Goal: Contribute content: Contribute content

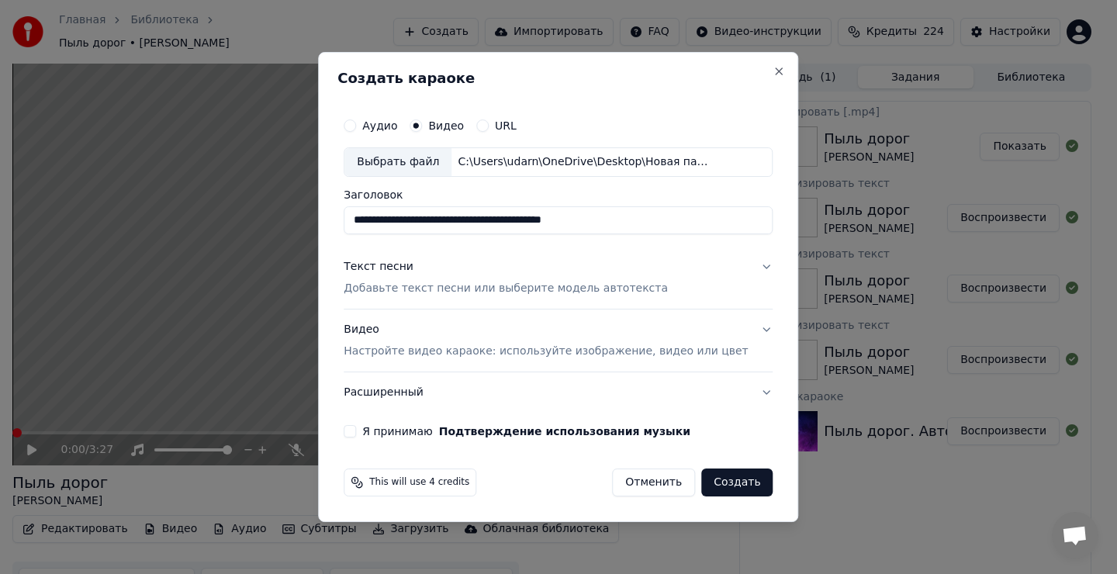
scroll to position [20, 0]
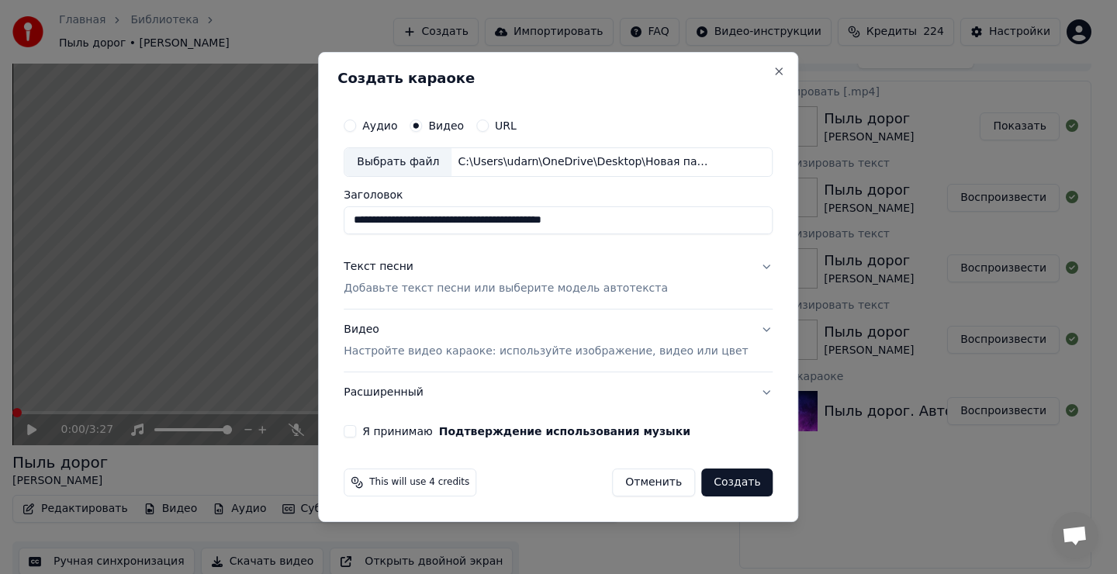
click at [422, 163] on div "Выбрать файл" at bounding box center [397, 162] width 107 height 28
drag, startPoint x: 437, startPoint y: 219, endPoint x: 437, endPoint y: 228, distance: 8.5
click at [437, 219] on input "**********" at bounding box center [558, 220] width 429 height 28
click at [473, 221] on input "**********" at bounding box center [558, 220] width 429 height 28
type input "**********"
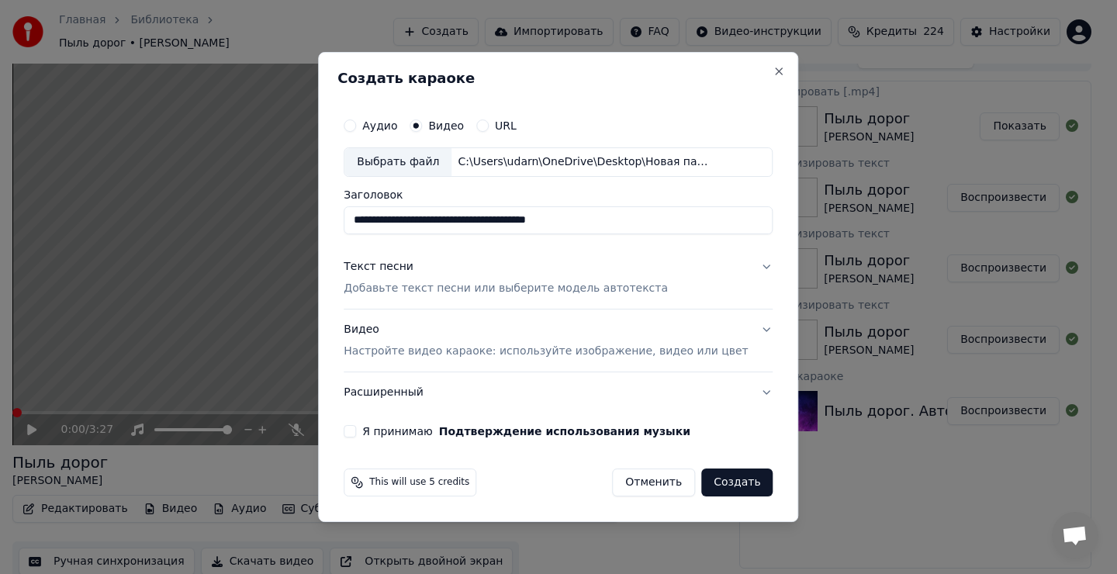
drag, startPoint x: 406, startPoint y: 263, endPoint x: 413, endPoint y: 270, distance: 9.9
click at [407, 263] on div "Текст песни" at bounding box center [379, 267] width 70 height 16
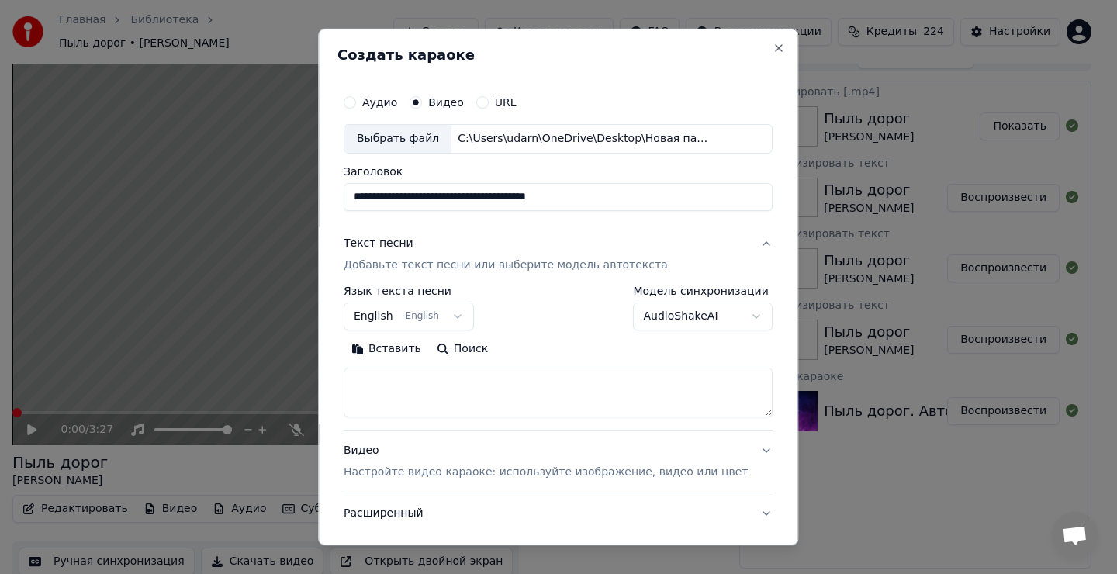
click at [412, 319] on body "Главная Библиотека Пыль дорог • [PERSON_NAME] Импортировать FAQ Видео-инструкци…" at bounding box center [551, 267] width 1103 height 574
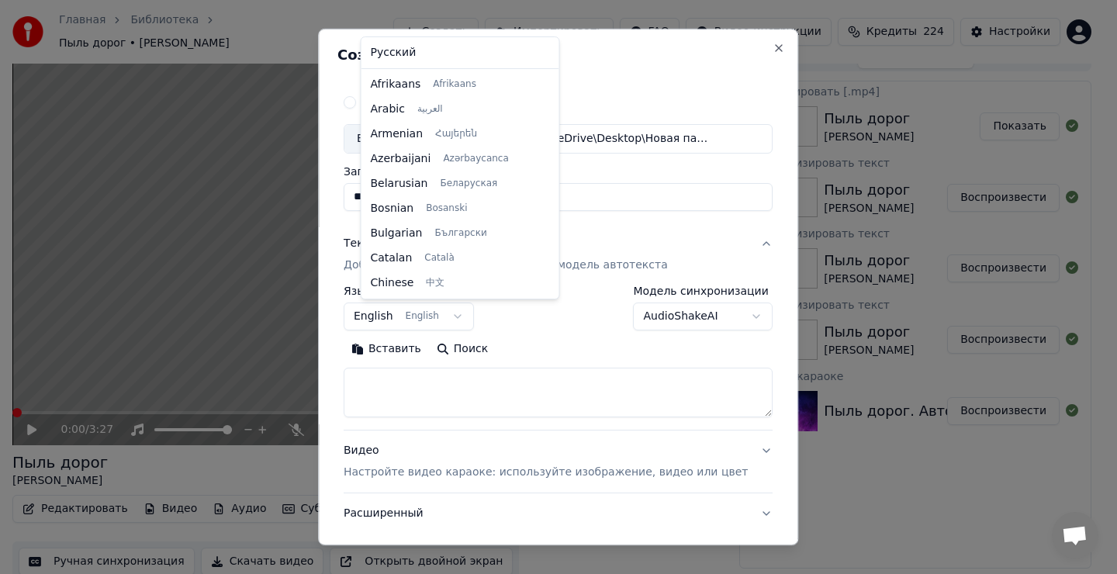
scroll to position [124, 0]
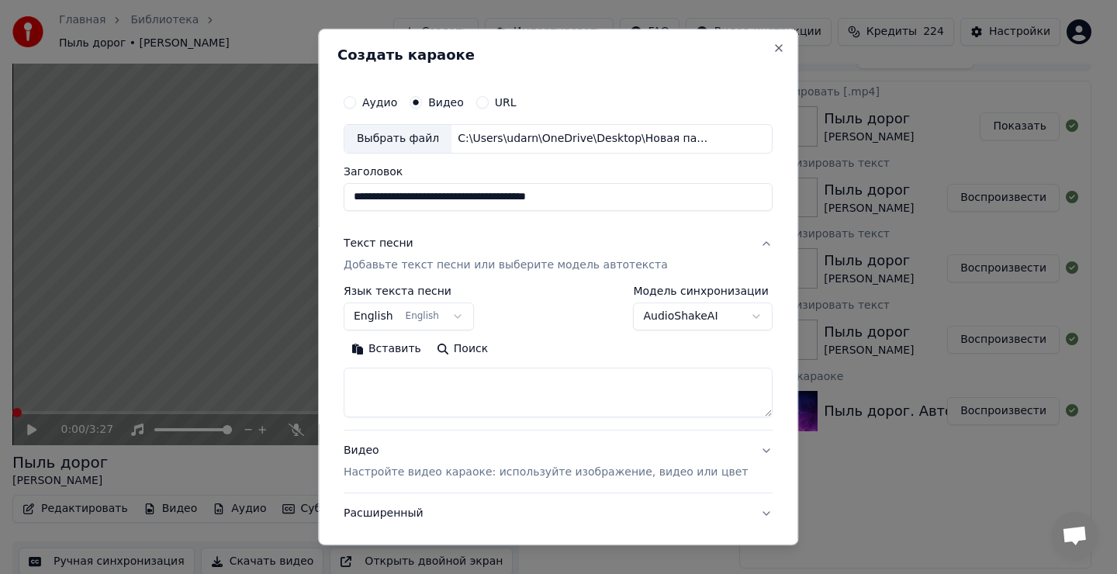
click at [412, 319] on body "Главная Библиотека Пыль дорог • [PERSON_NAME] Импортировать FAQ Видео-инструкци…" at bounding box center [551, 267] width 1103 height 574
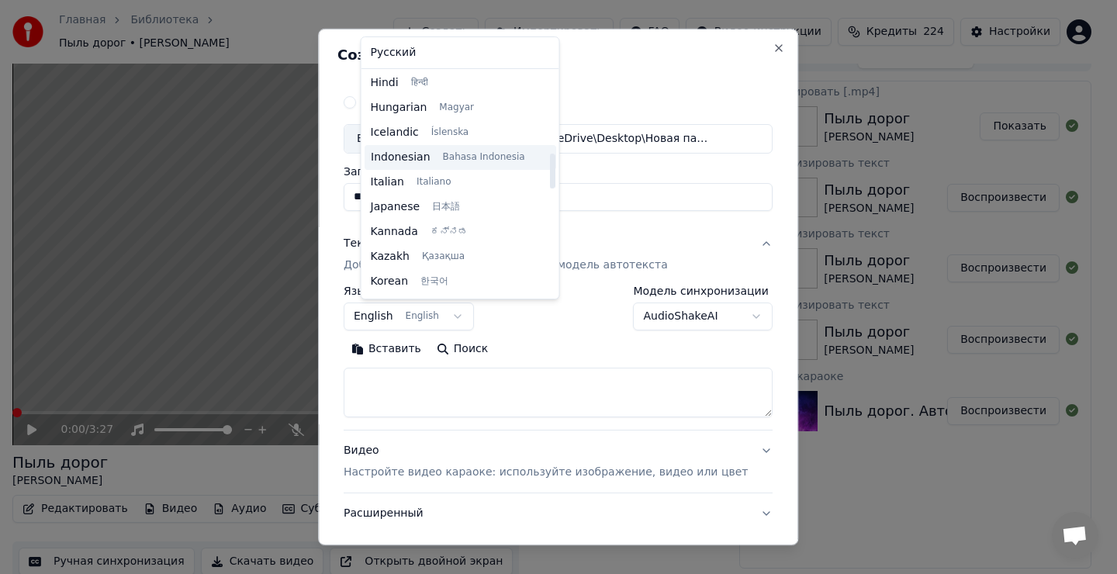
scroll to position [589, 0]
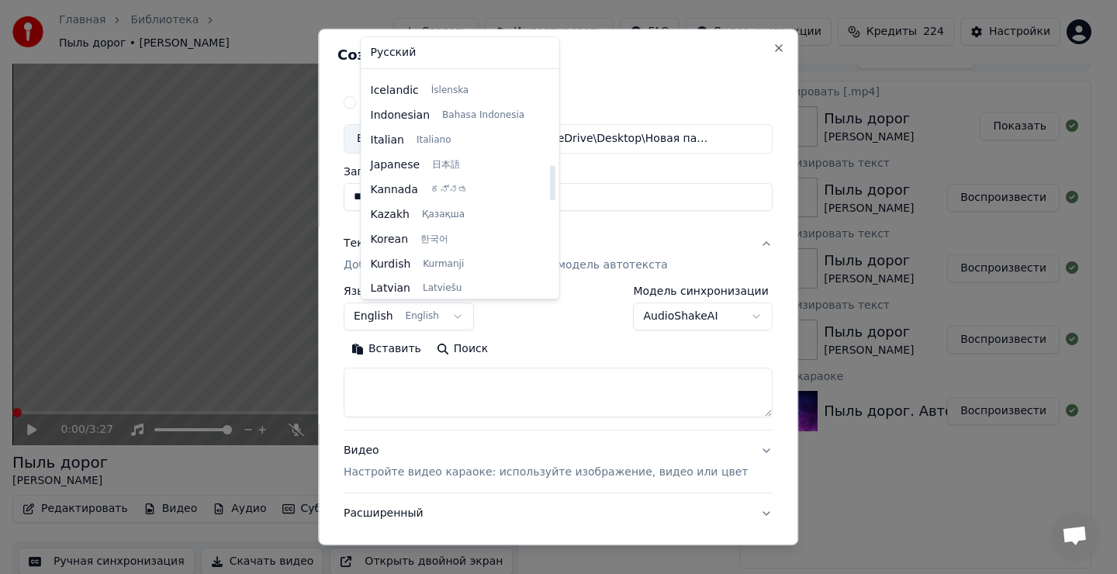
select select "**"
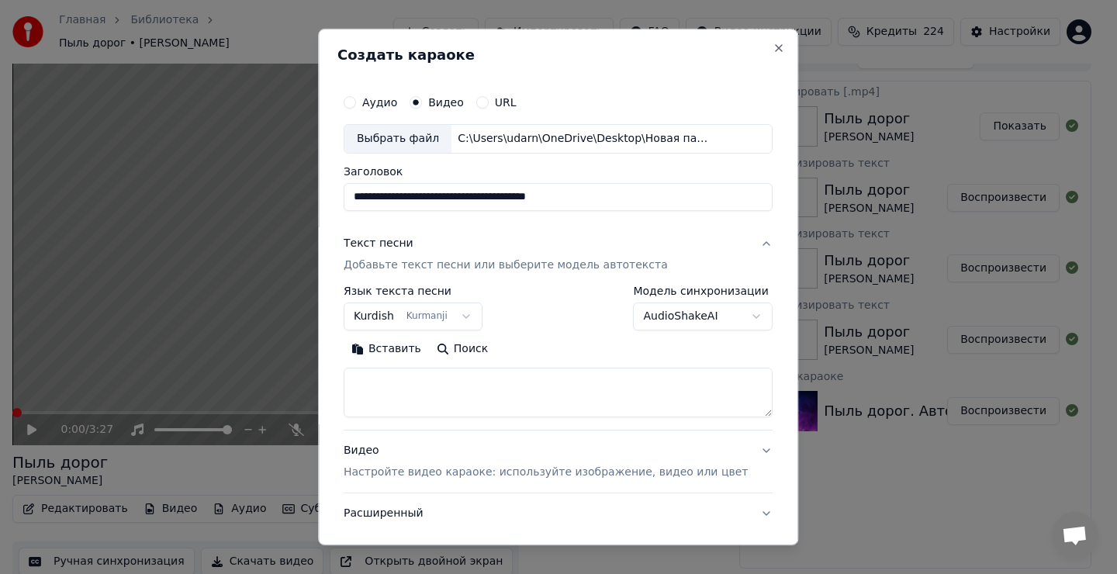
click at [408, 386] on textarea at bounding box center [558, 393] width 429 height 50
drag, startPoint x: 406, startPoint y: 386, endPoint x: 396, endPoint y: 350, distance: 36.9
click at [407, 383] on textarea at bounding box center [558, 393] width 429 height 50
click at [396, 349] on button "Вставить" at bounding box center [386, 349] width 85 height 25
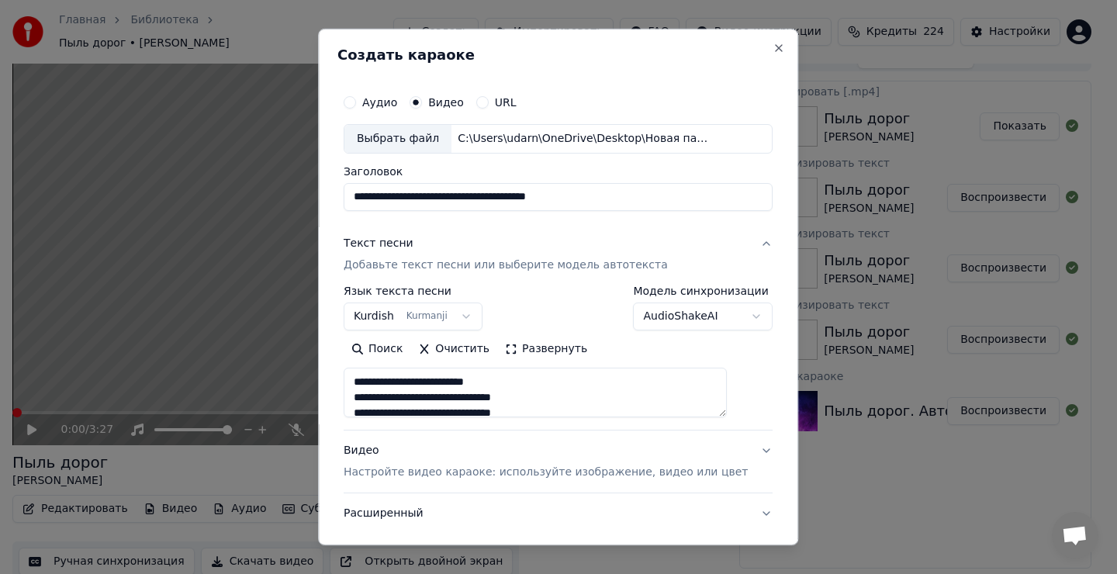
type textarea "**********"
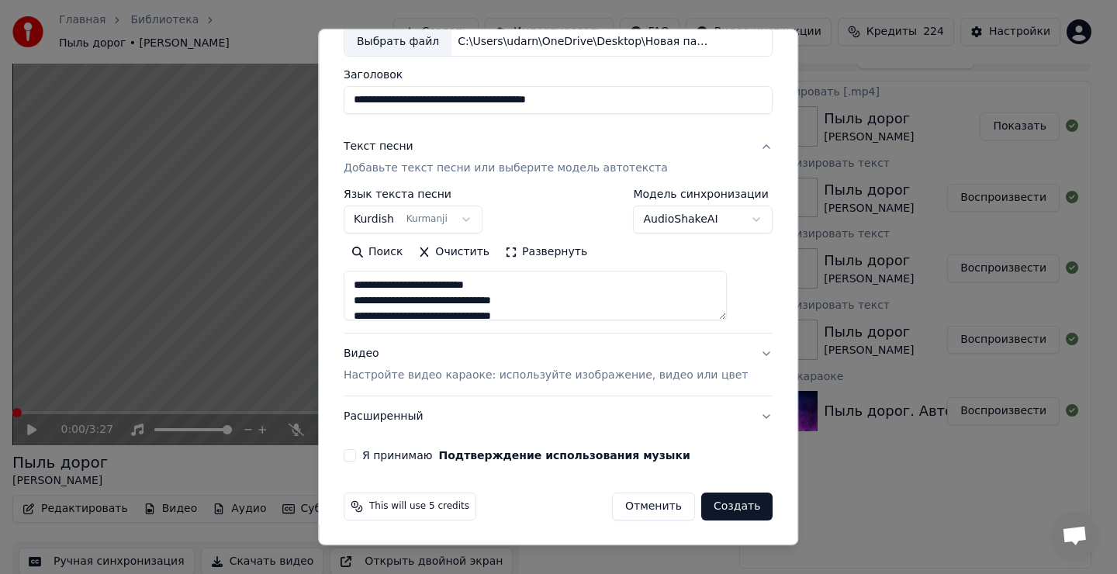
scroll to position [98, 0]
click at [356, 456] on button "Я принимаю Подтверждение использования музыки" at bounding box center [350, 454] width 12 height 12
click at [701, 509] on button "Создать" at bounding box center [736, 506] width 71 height 28
select select "**"
type textarea "**********"
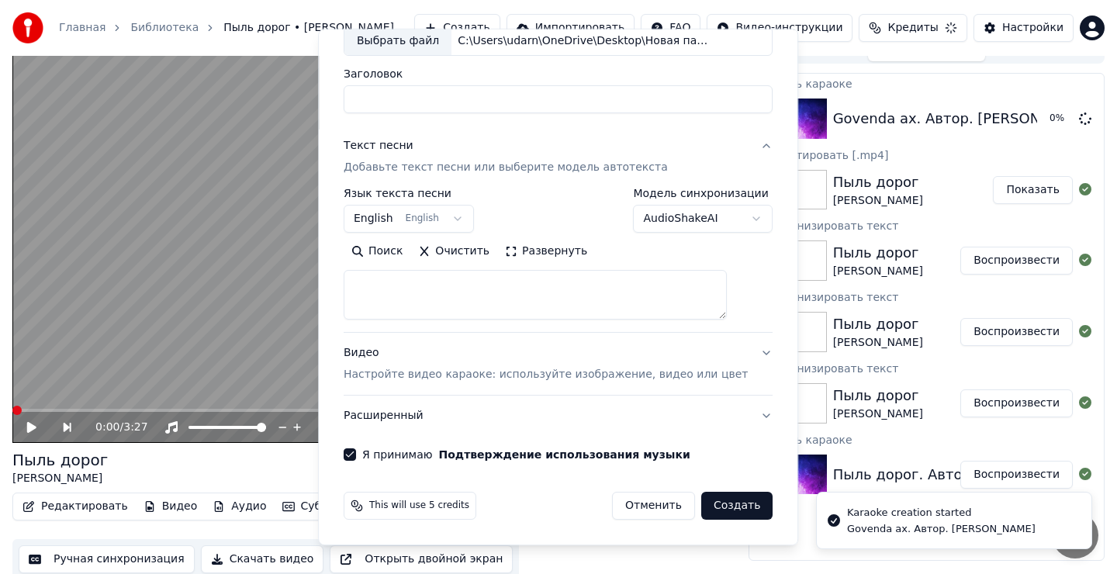
select select
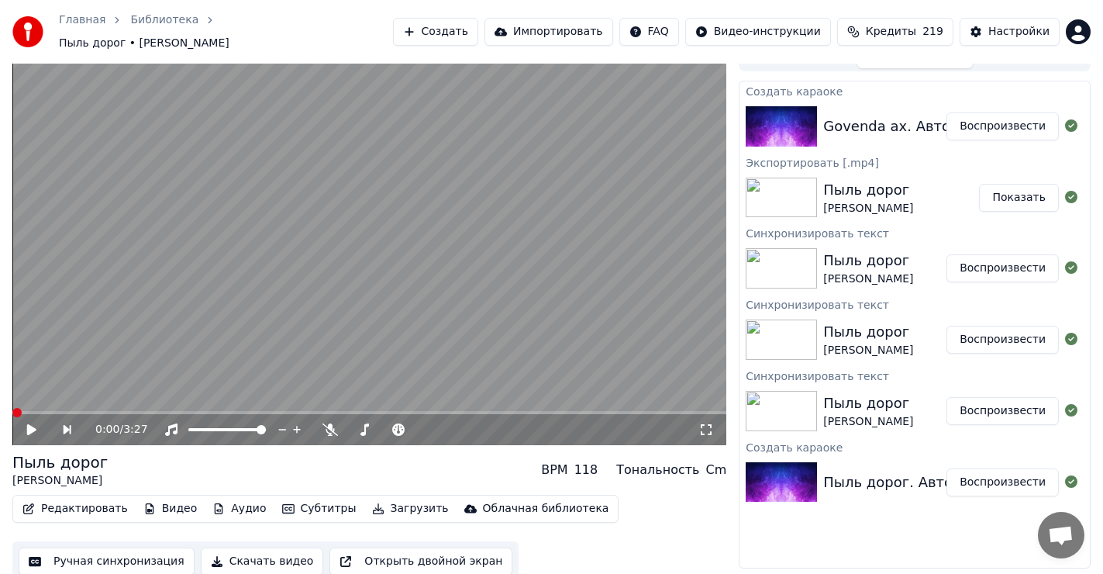
click at [1001, 122] on button "Воспроизвести" at bounding box center [1003, 126] width 112 height 28
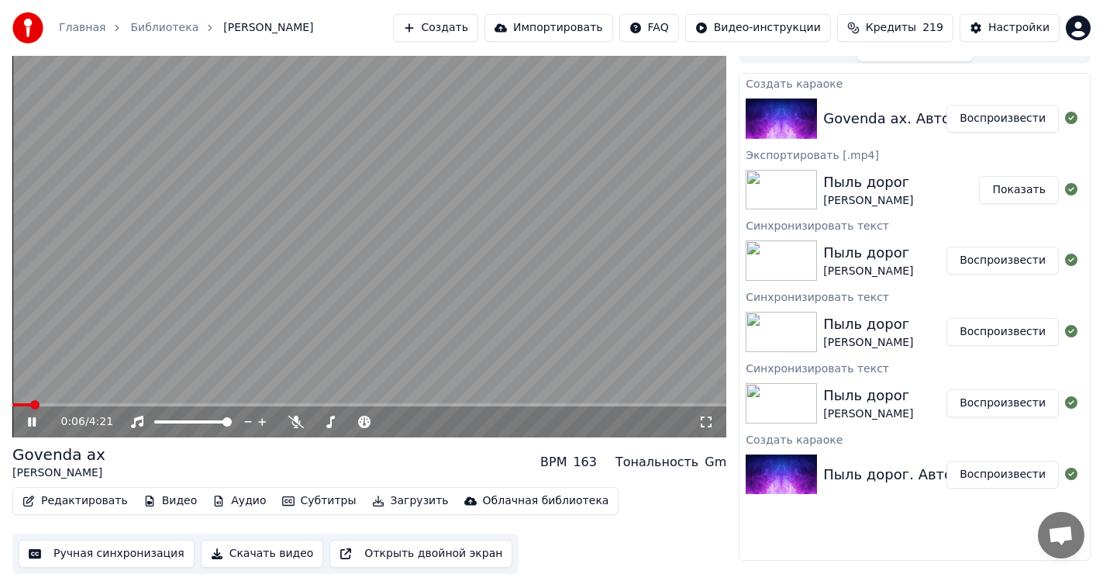
click at [40, 416] on icon at bounding box center [43, 422] width 36 height 12
click at [12, 409] on span at bounding box center [16, 404] width 9 height 9
click at [78, 499] on button "Редактировать" at bounding box center [75, 501] width 118 height 22
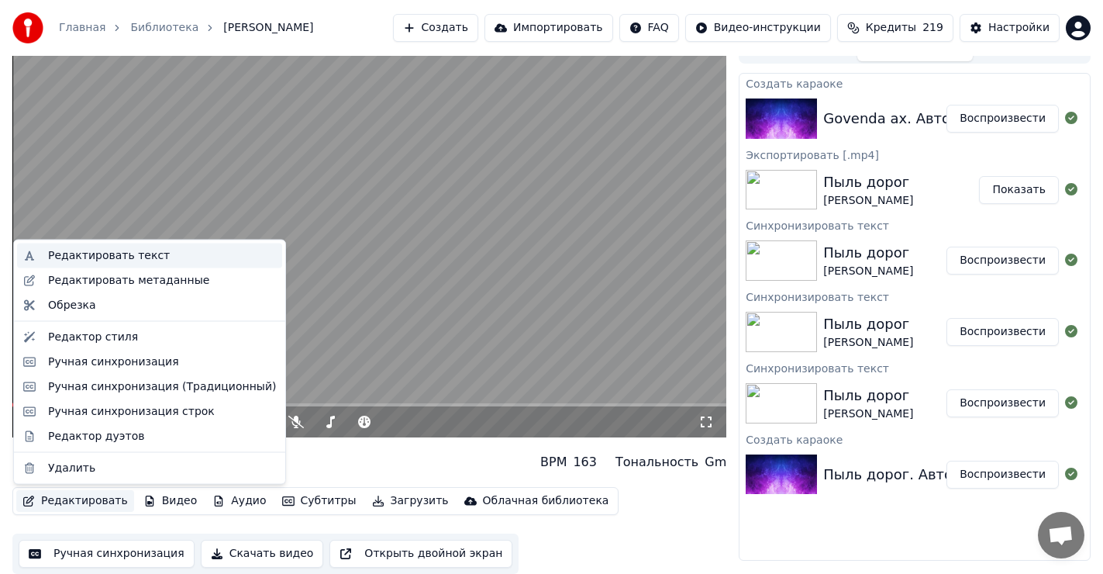
click at [109, 247] on div "Редактировать текст" at bounding box center [149, 255] width 265 height 25
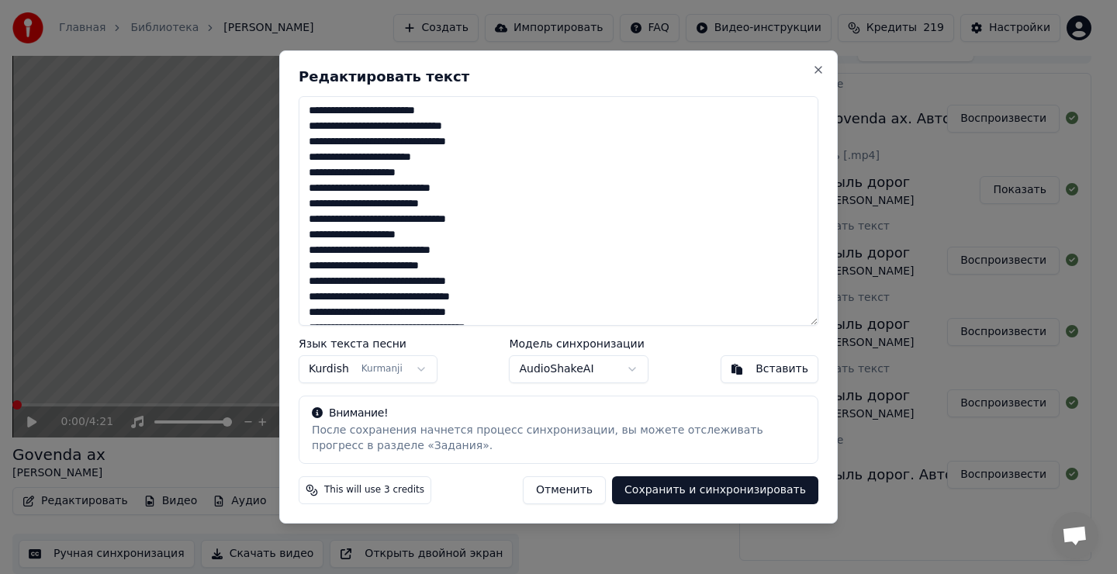
click at [453, 162] on textarea at bounding box center [559, 211] width 520 height 230
click at [479, 238] on textarea at bounding box center [559, 211] width 520 height 230
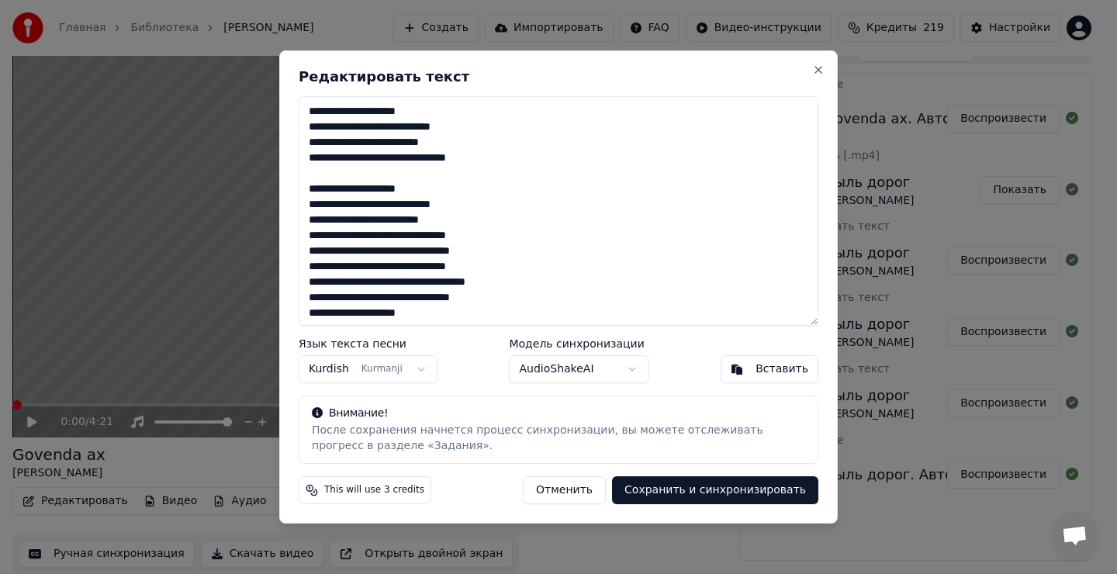
scroll to position [78, 0]
click at [473, 232] on textarea at bounding box center [559, 211] width 520 height 230
click at [485, 237] on textarea at bounding box center [559, 211] width 520 height 230
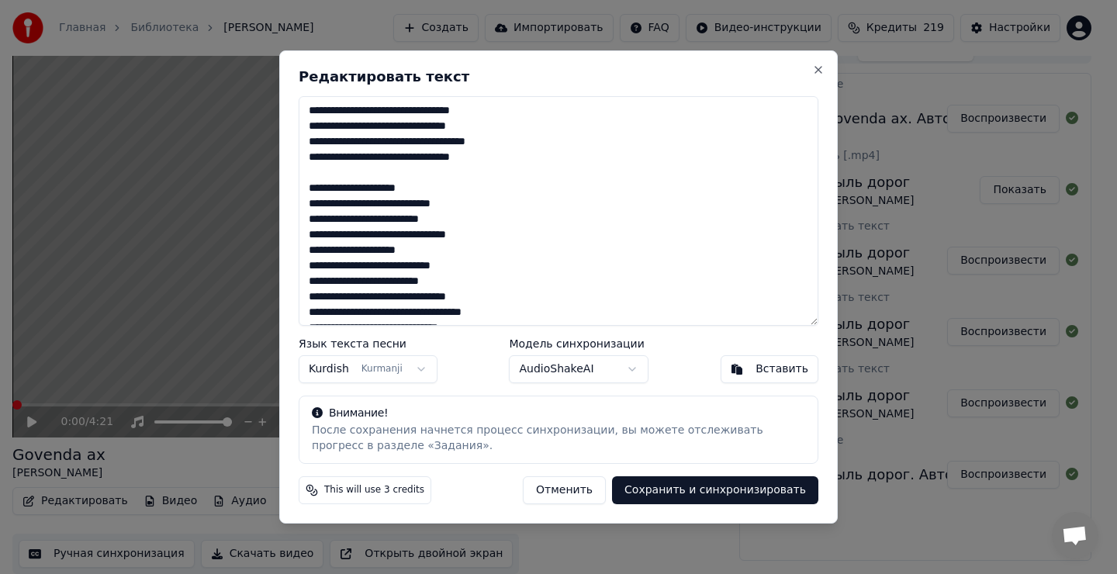
click at [475, 233] on textarea at bounding box center [559, 211] width 520 height 230
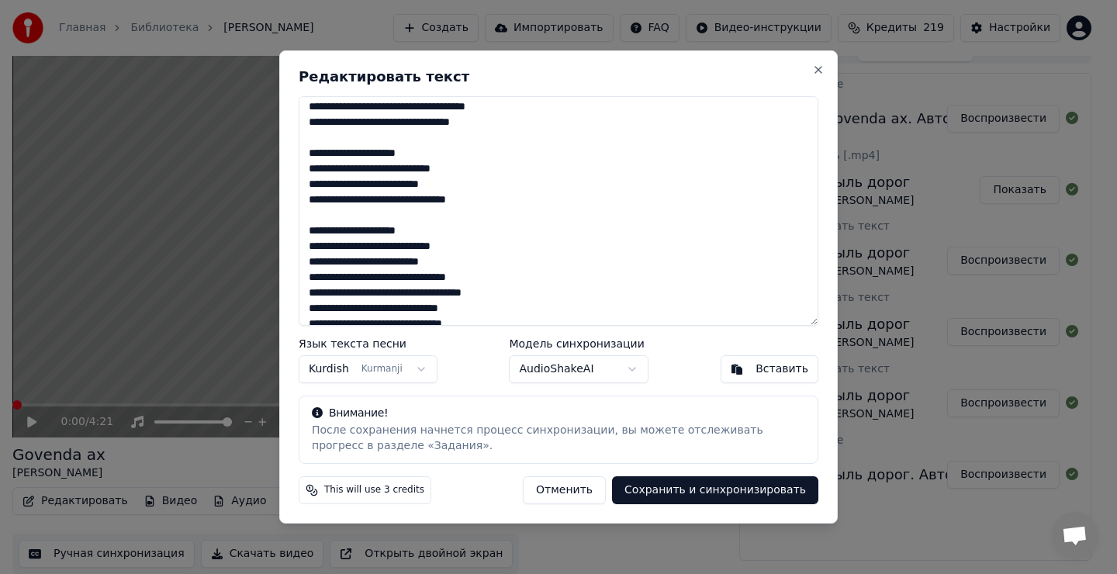
scroll to position [310, 0]
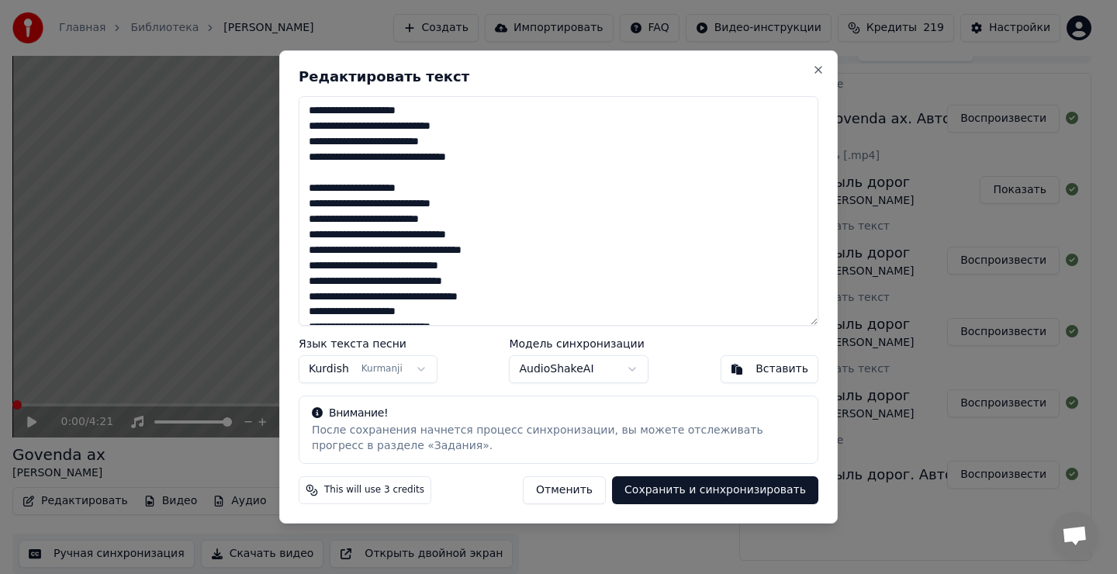
click at [478, 232] on textarea at bounding box center [559, 211] width 520 height 230
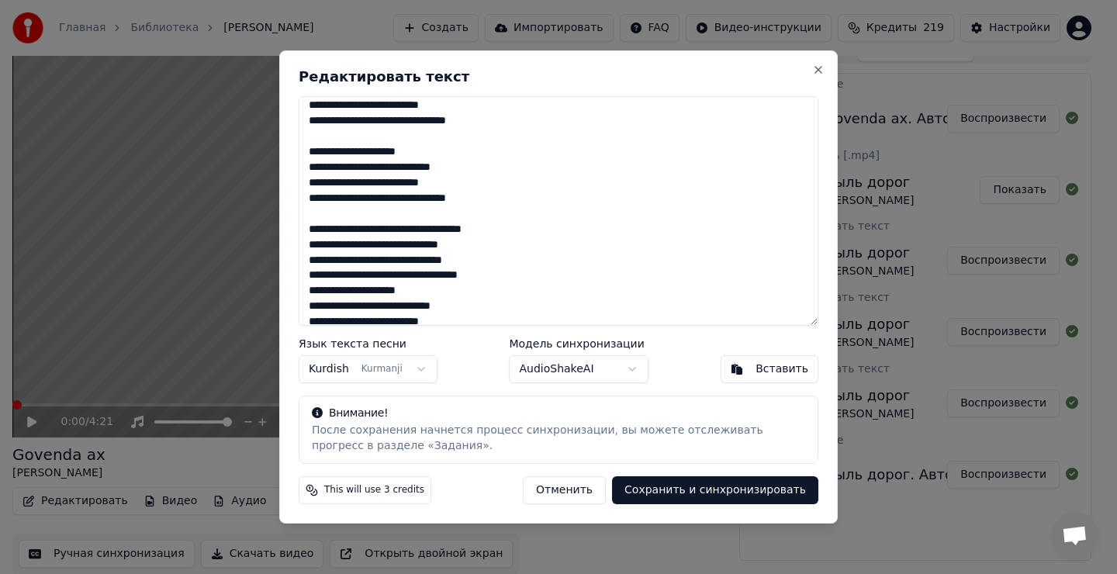
scroll to position [388, 0]
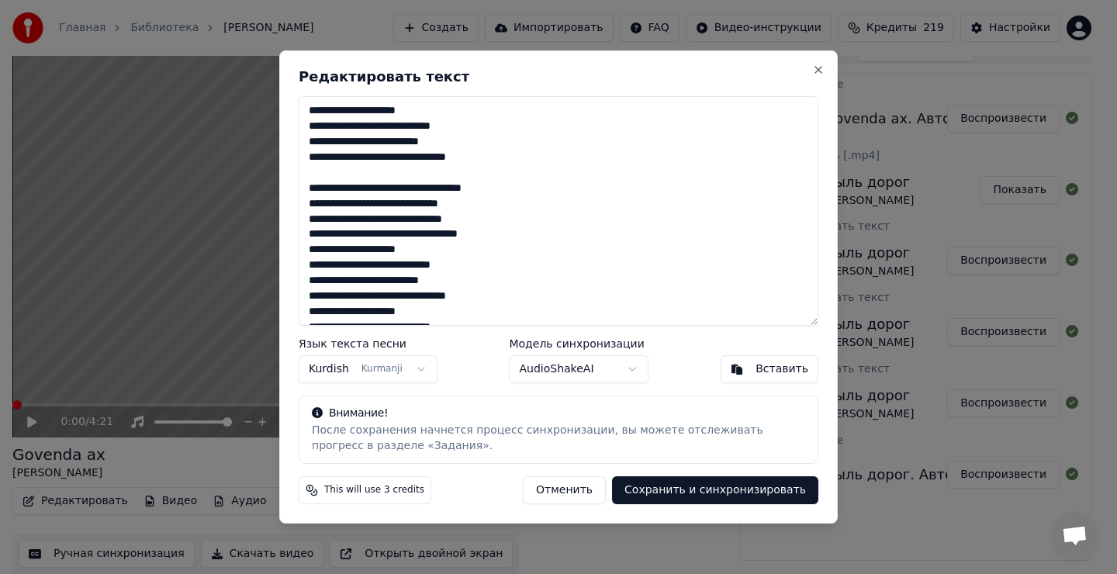
click at [498, 233] on textarea at bounding box center [559, 211] width 520 height 230
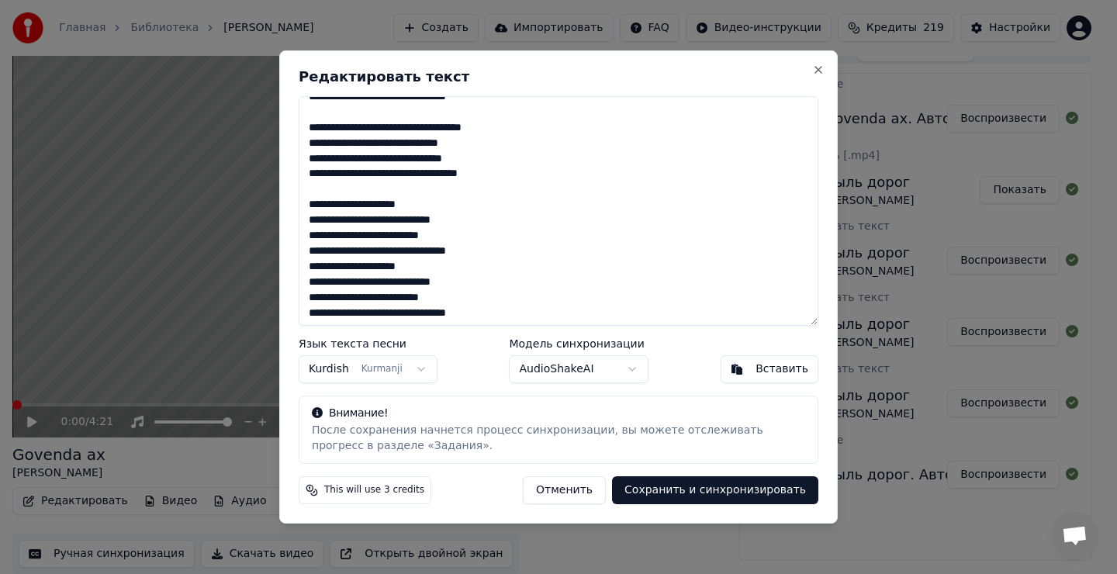
scroll to position [451, 0]
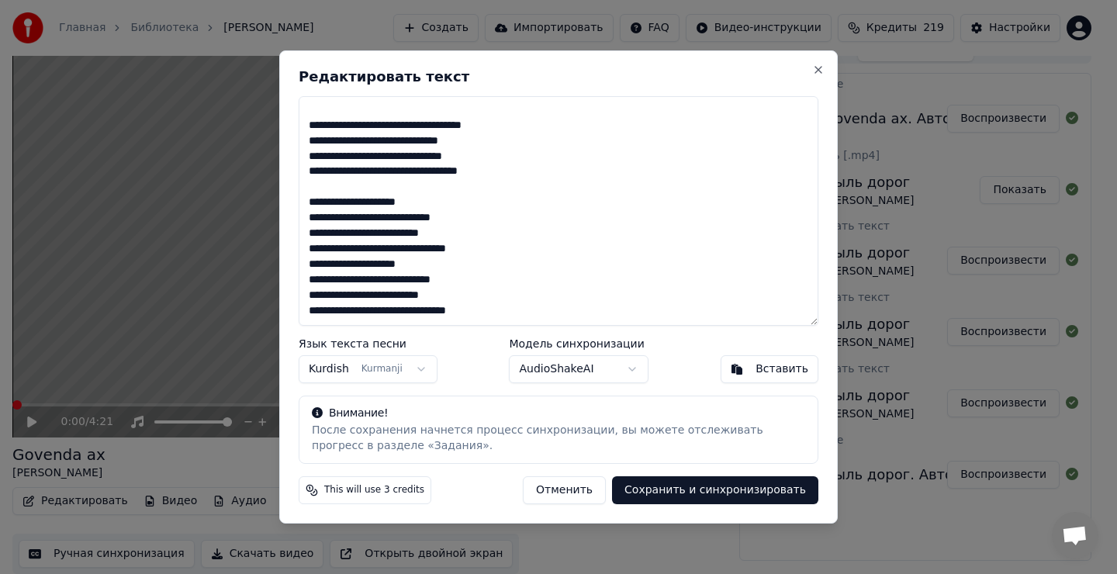
click at [482, 251] on textarea at bounding box center [559, 211] width 520 height 230
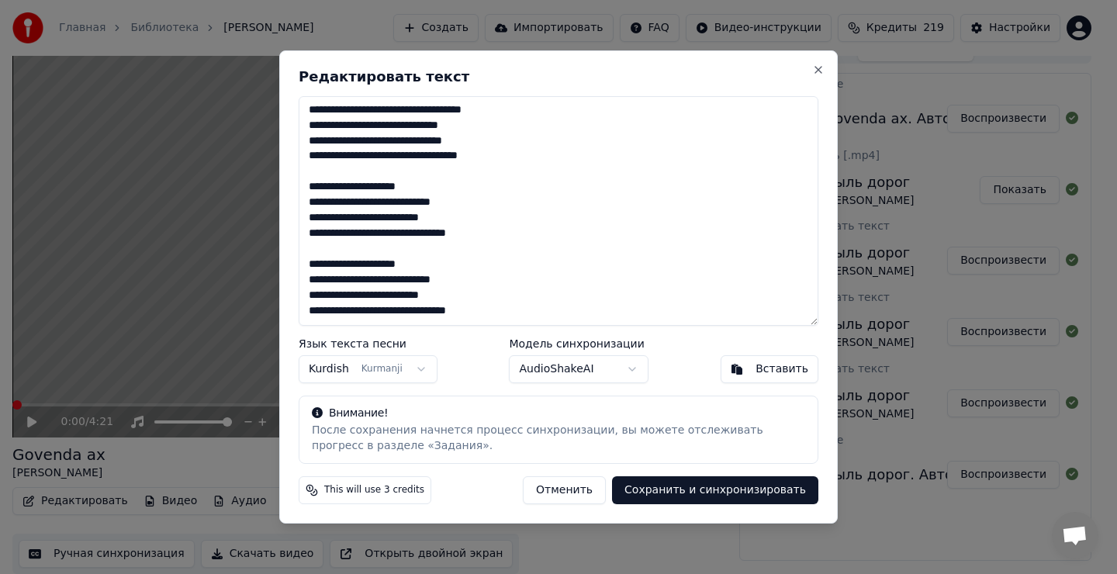
scroll to position [466, 0]
click at [482, 238] on textarea at bounding box center [559, 211] width 520 height 230
drag, startPoint x: 410, startPoint y: 252, endPoint x: 417, endPoint y: 248, distance: 8.0
click at [412, 252] on textarea at bounding box center [559, 211] width 520 height 230
click at [400, 171] on textarea at bounding box center [559, 211] width 520 height 230
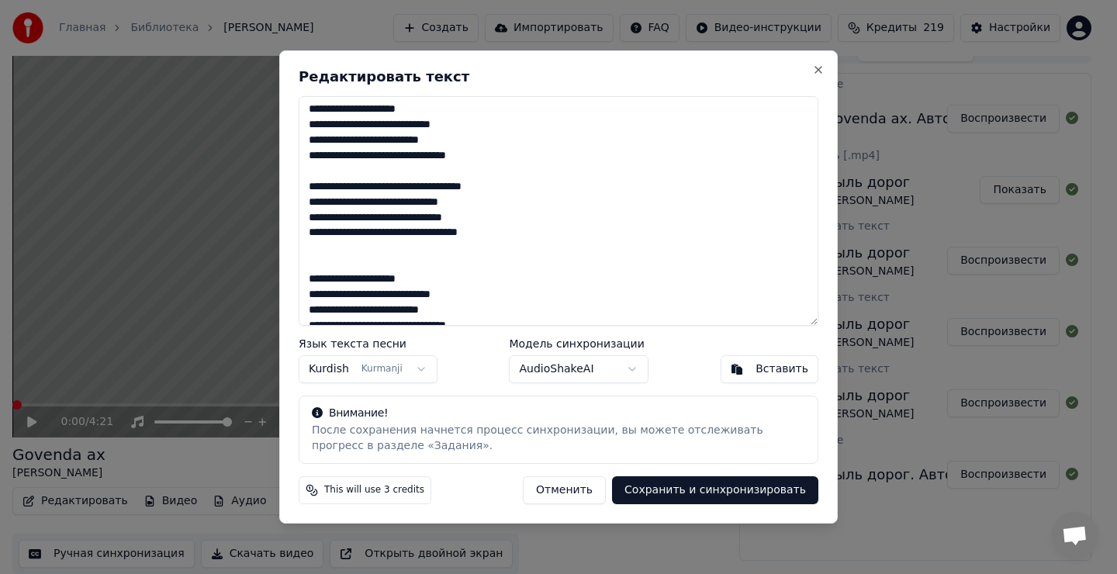
scroll to position [388, 0]
click at [340, 178] on textarea at bounding box center [559, 211] width 520 height 230
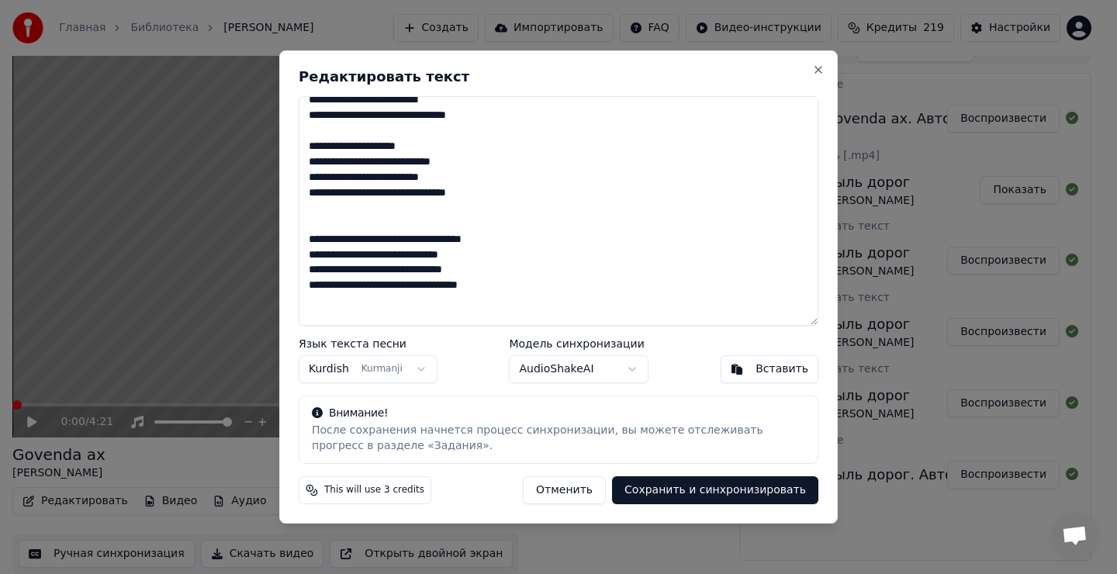
scroll to position [311, 0]
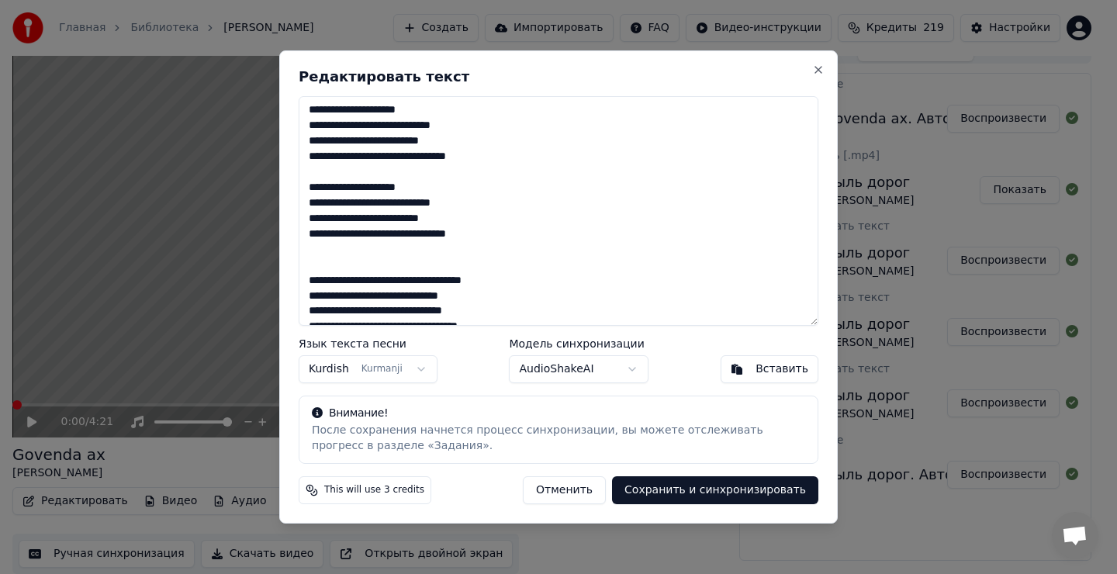
click at [341, 176] on textarea at bounding box center [559, 211] width 520 height 230
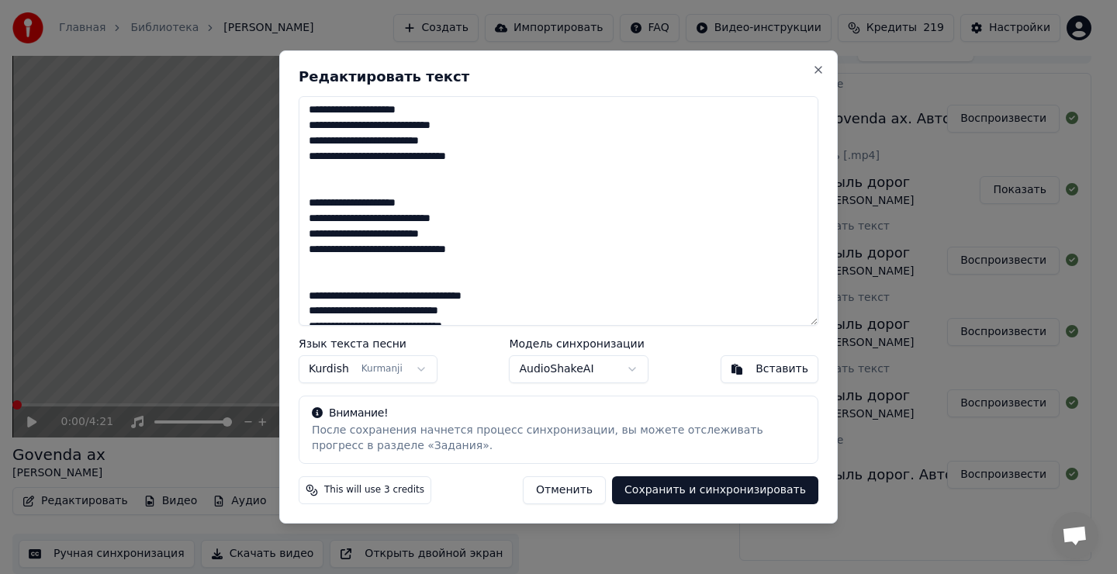
scroll to position [233, 0]
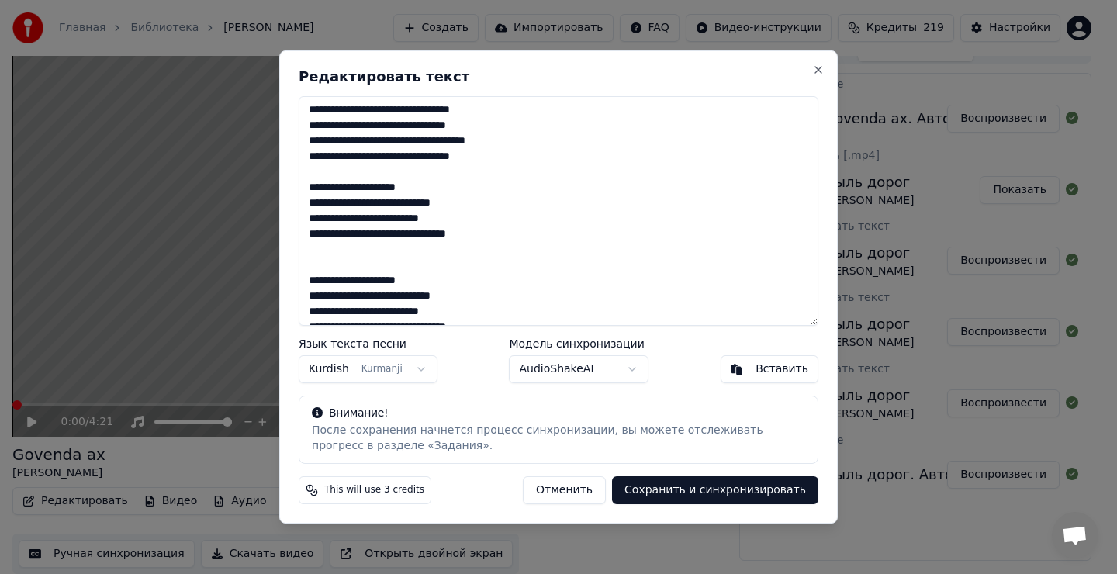
click at [334, 167] on textarea at bounding box center [559, 211] width 520 height 230
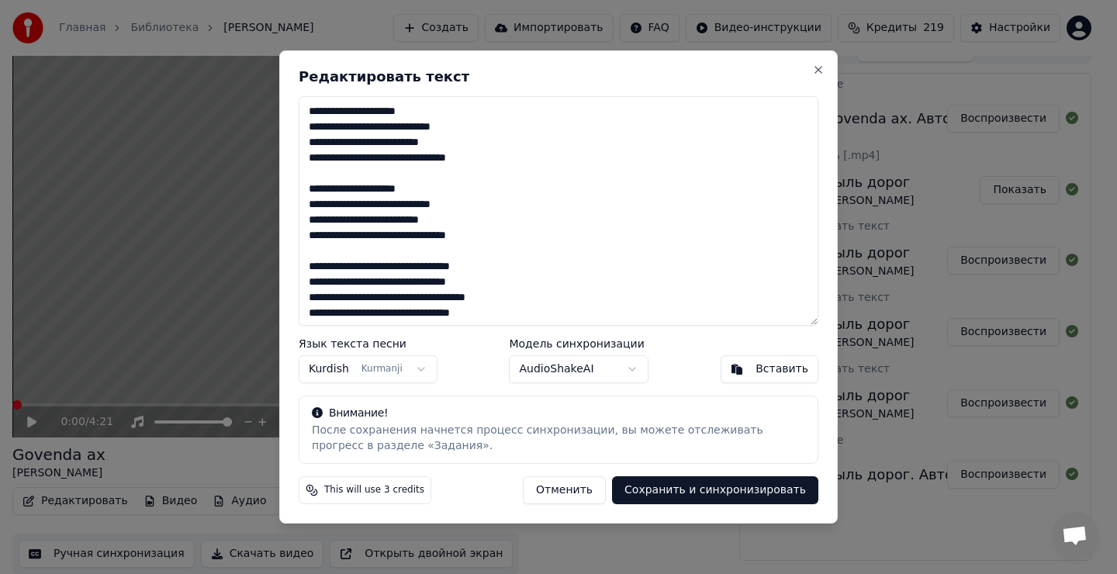
scroll to position [78, 0]
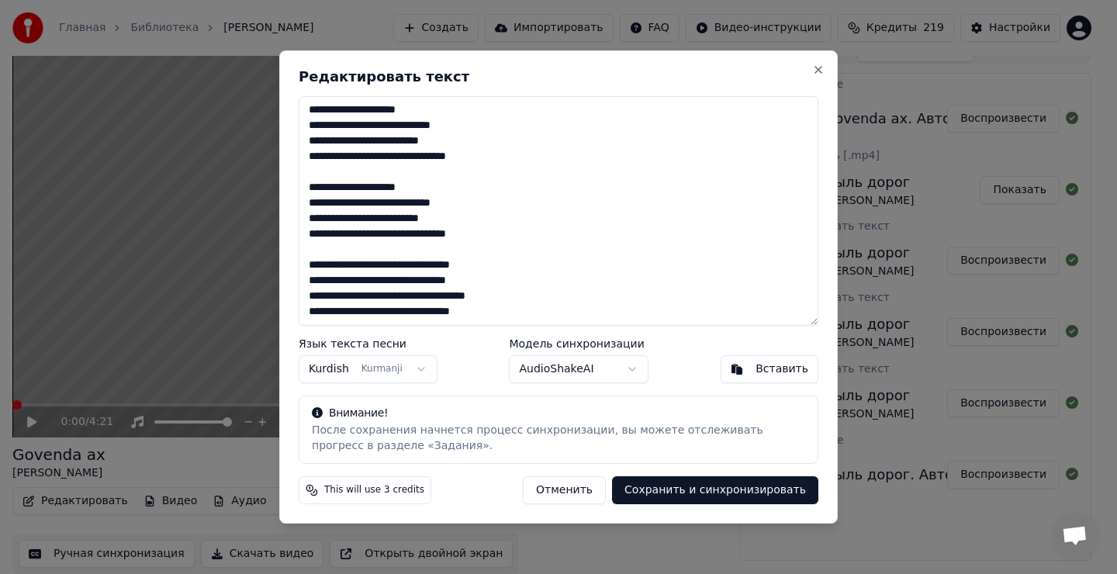
click at [331, 243] on textarea at bounding box center [559, 211] width 520 height 230
click at [329, 172] on textarea at bounding box center [559, 211] width 520 height 230
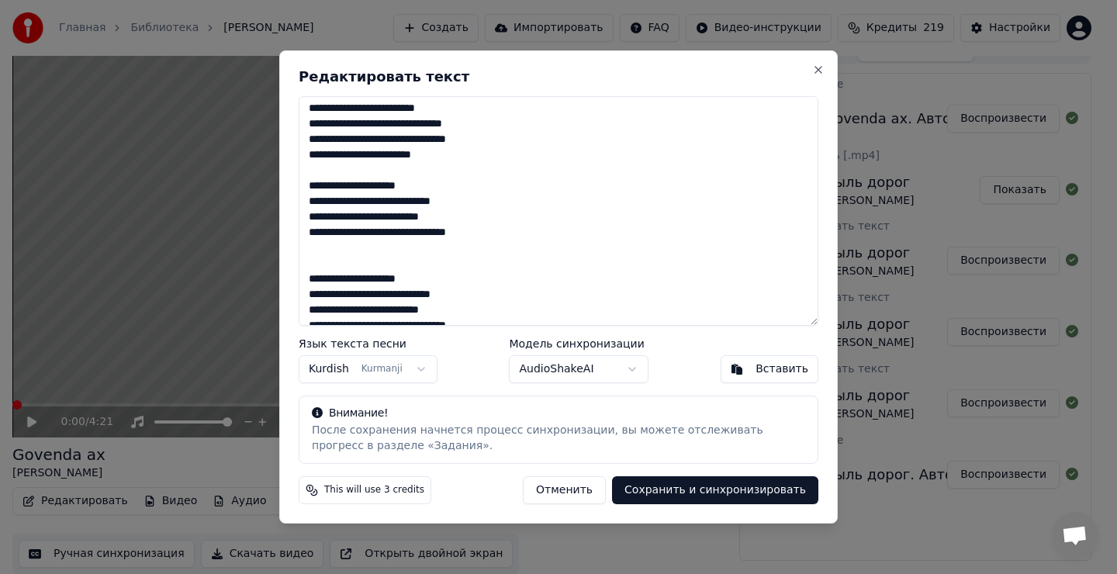
scroll to position [1, 0]
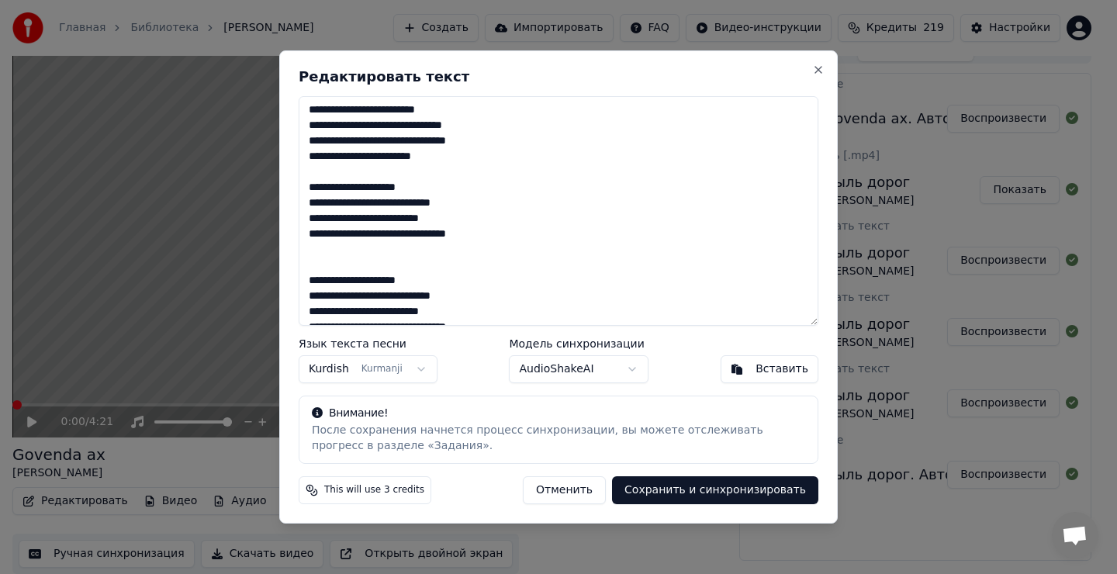
click at [329, 177] on textarea at bounding box center [559, 211] width 520 height 230
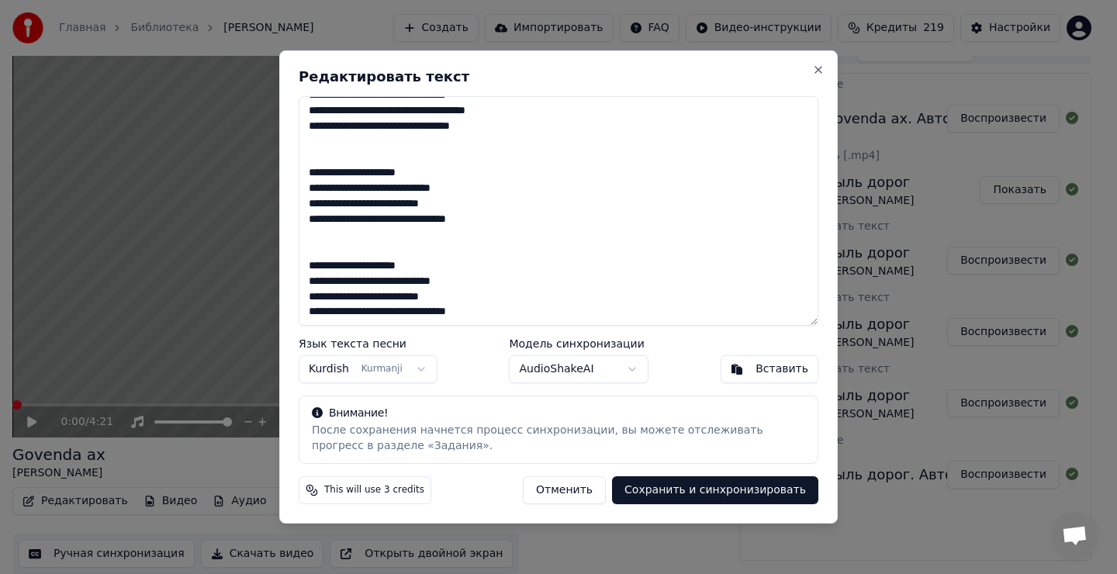
scroll to position [590, 0]
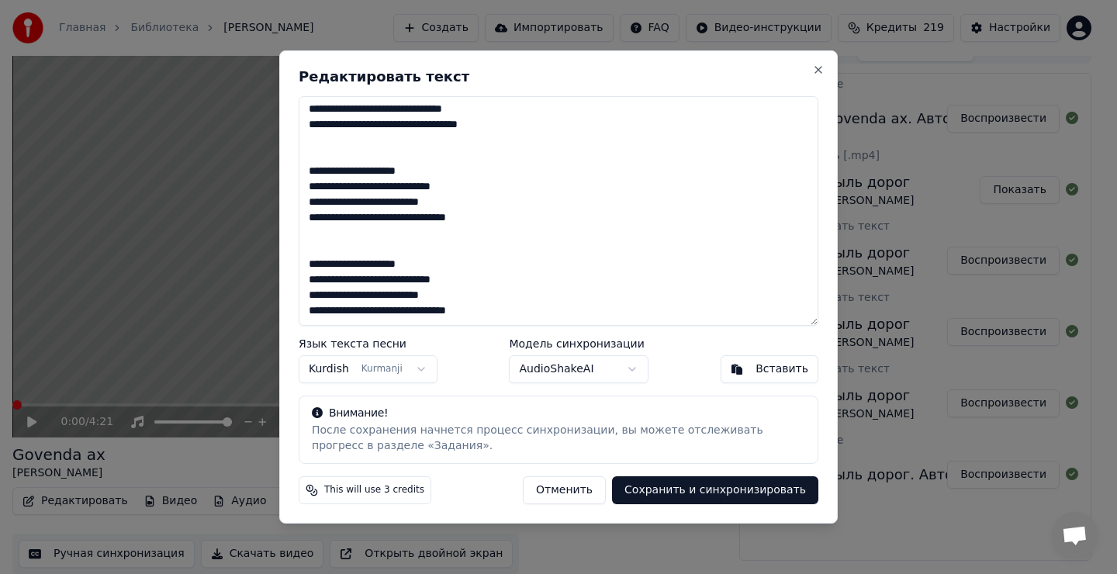
type textarea "**********"
click at [408, 373] on body "Главная Библиотека Govenda ax • [PERSON_NAME] Импортировать FAQ Видео-инструкци…" at bounding box center [551, 267] width 1103 height 574
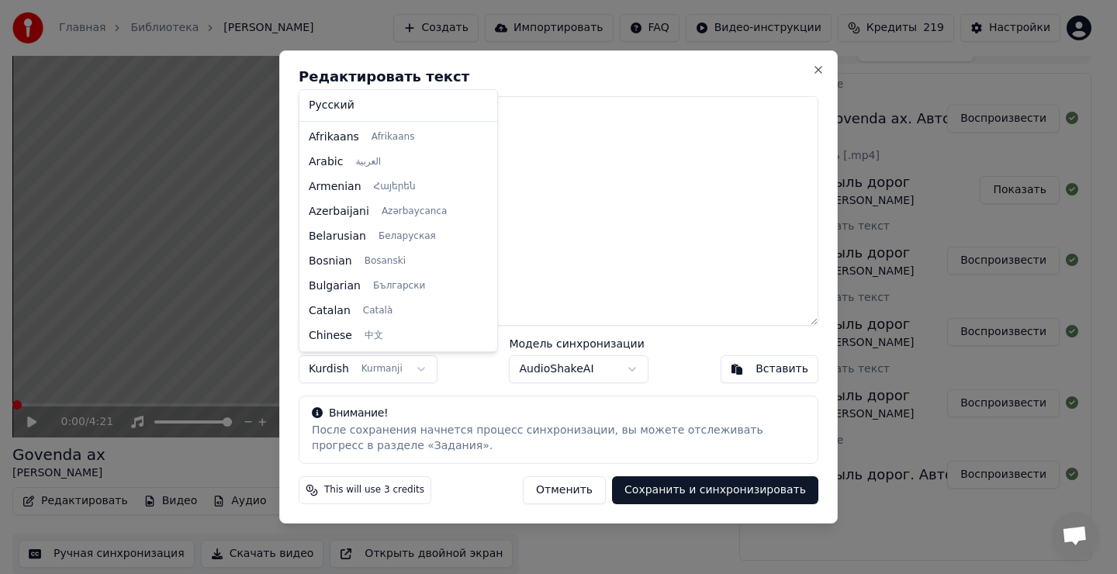
scroll to position [571, 0]
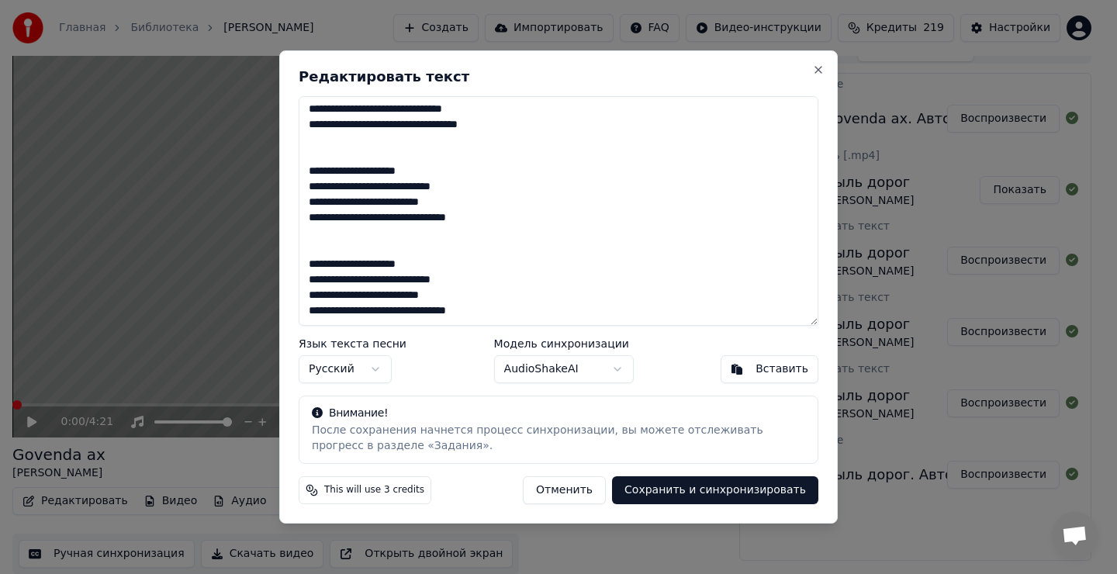
click at [720, 485] on button "Сохранить и синхронизировать" at bounding box center [715, 490] width 206 height 28
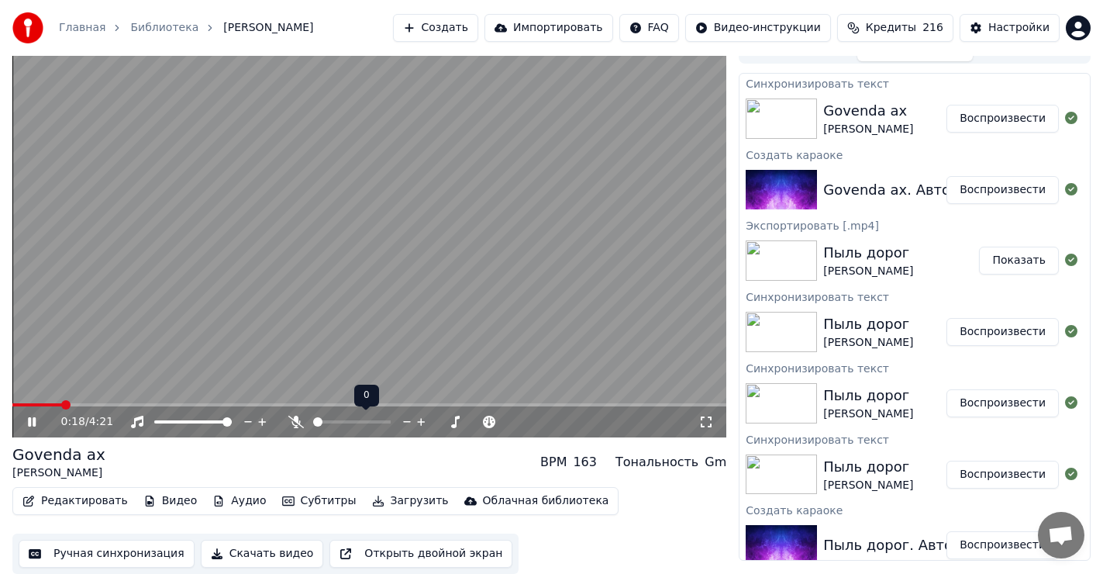
click at [295, 420] on icon at bounding box center [296, 422] width 16 height 12
click at [295, 422] on icon at bounding box center [296, 422] width 9 height 12
click at [293, 422] on icon at bounding box center [296, 422] width 16 height 12
click at [295, 420] on icon at bounding box center [296, 422] width 9 height 12
click at [295, 420] on icon at bounding box center [296, 422] width 16 height 12
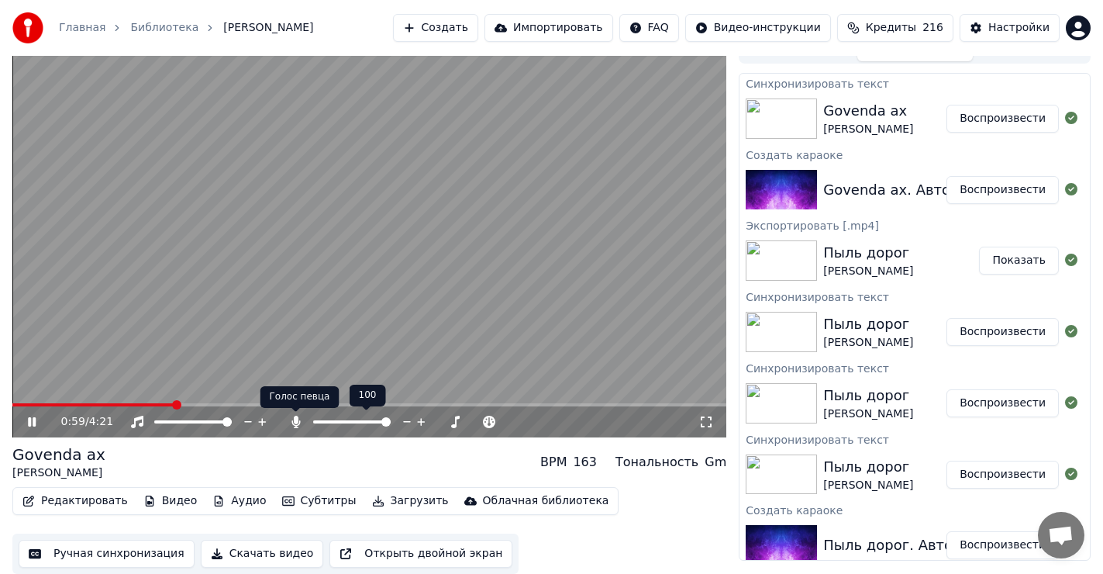
click at [295, 420] on icon at bounding box center [296, 422] width 9 height 12
click at [295, 418] on icon at bounding box center [296, 422] width 16 height 12
click at [295, 421] on icon at bounding box center [296, 422] width 9 height 12
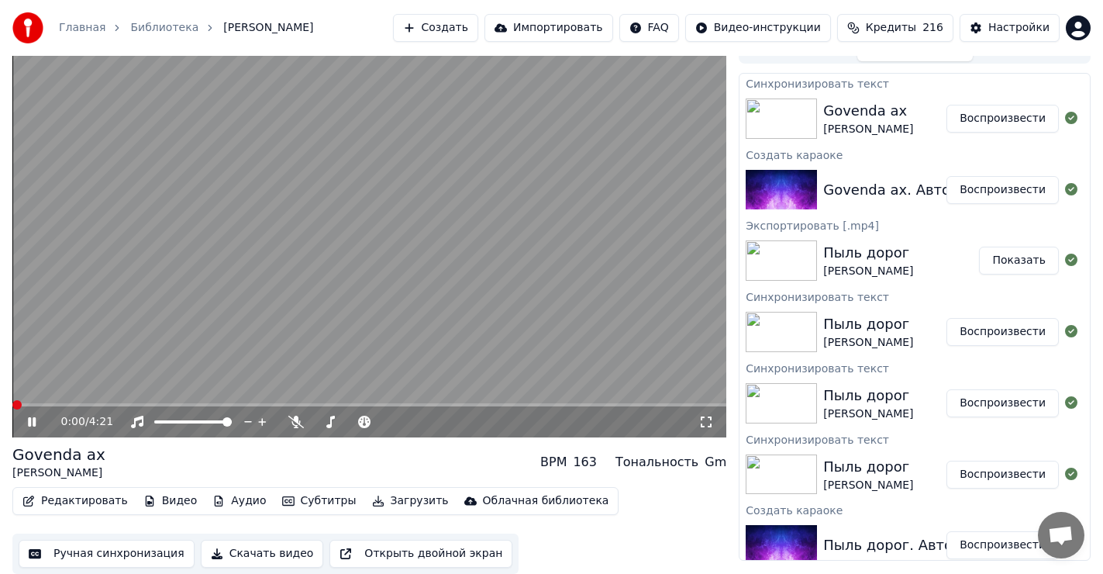
click at [12, 409] on span at bounding box center [16, 404] width 9 height 9
click at [30, 421] on icon at bounding box center [32, 421] width 8 height 9
click at [12, 407] on span at bounding box center [16, 404] width 9 height 9
click at [69, 502] on button "Редактировать" at bounding box center [75, 501] width 118 height 22
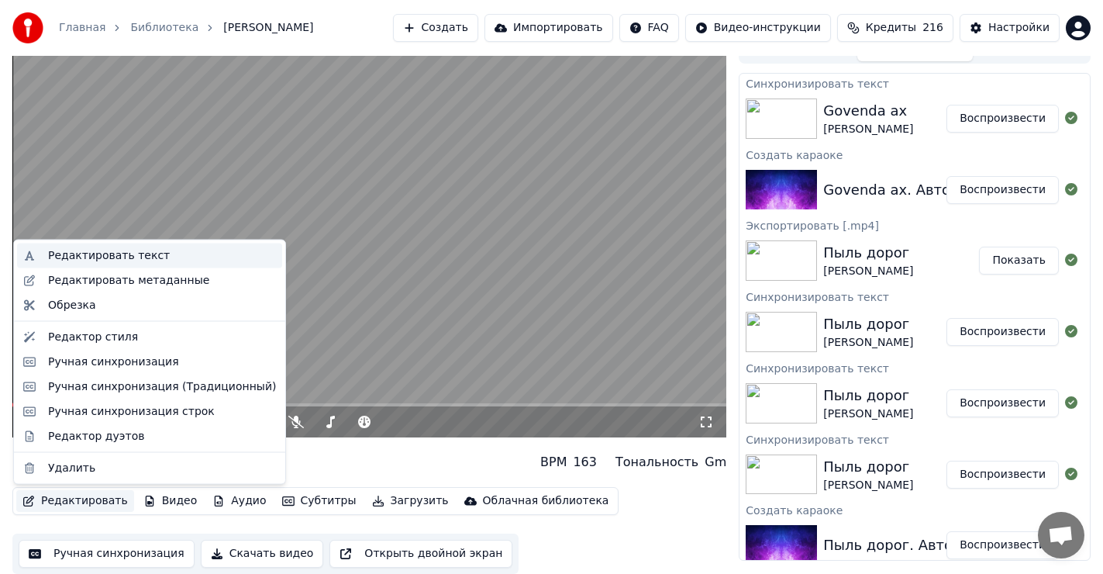
click at [92, 251] on div "Редактировать текст" at bounding box center [109, 256] width 122 height 16
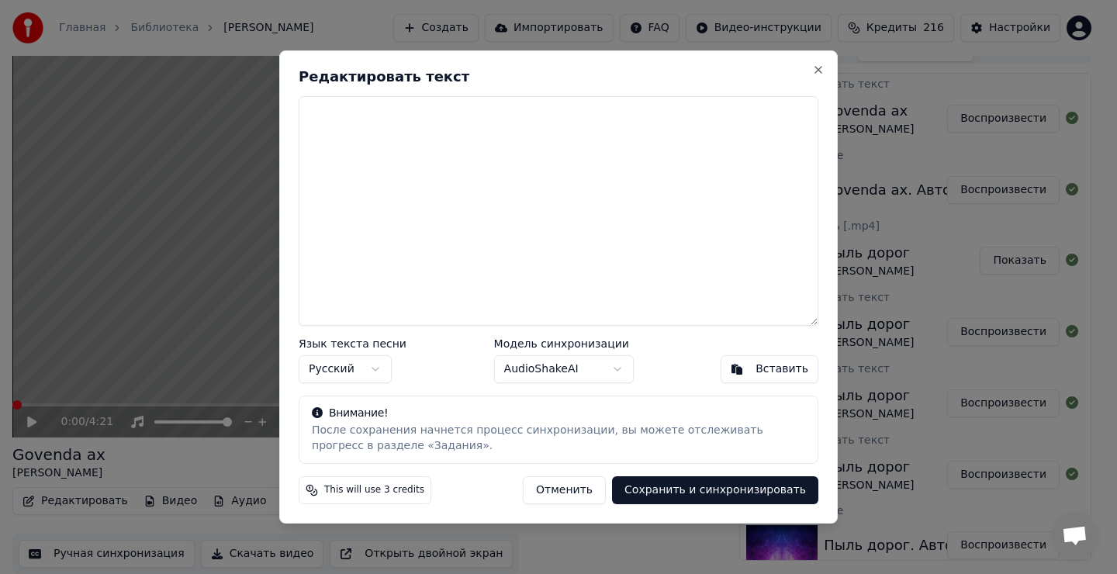
scroll to position [0, 0]
drag, startPoint x: 305, startPoint y: 109, endPoint x: 557, endPoint y: 380, distance: 370.4
click at [344, 136] on textarea at bounding box center [559, 211] width 520 height 230
drag, startPoint x: 768, startPoint y: 368, endPoint x: 681, endPoint y: 292, distance: 116.0
click at [768, 368] on div "Вставить" at bounding box center [781, 369] width 53 height 16
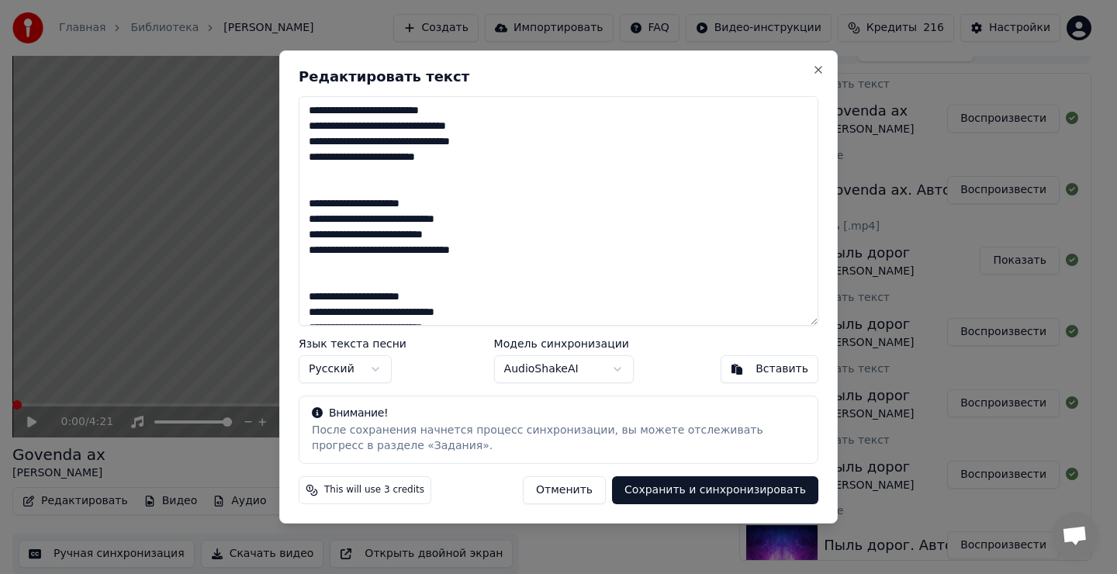
click at [734, 489] on button "Сохранить и синхронизировать" at bounding box center [715, 490] width 206 height 28
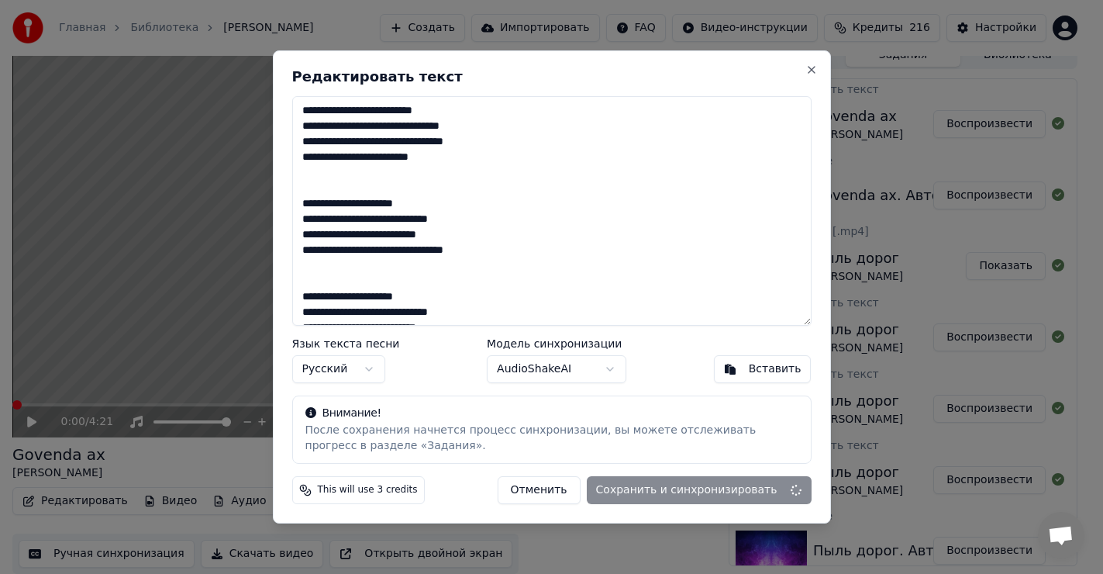
type textarea "**********"
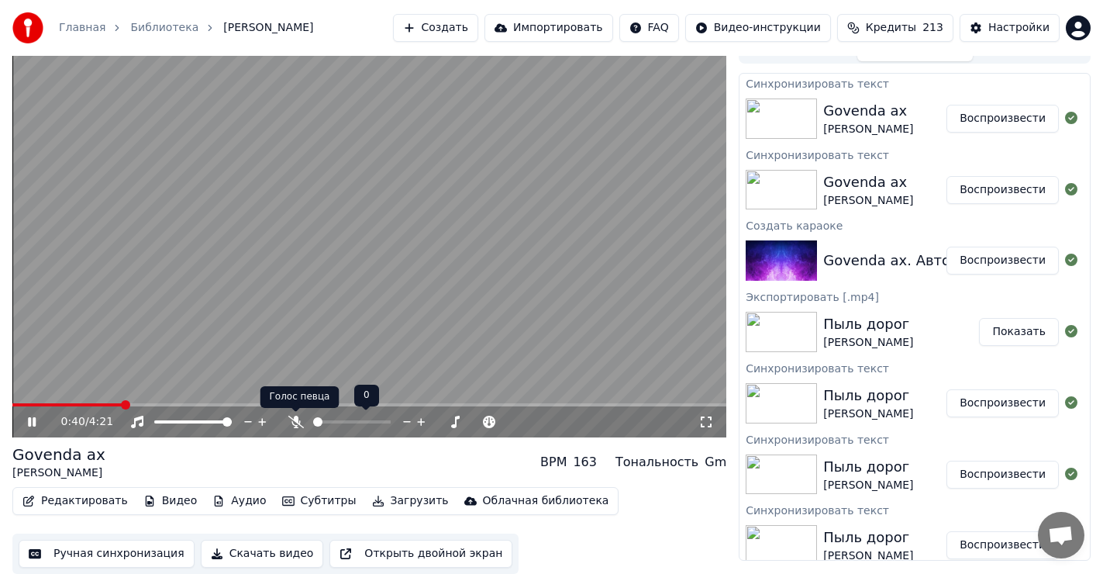
click at [294, 419] on icon at bounding box center [296, 422] width 16 height 12
click at [295, 421] on icon at bounding box center [296, 422] width 9 height 12
click at [31, 419] on icon at bounding box center [43, 422] width 36 height 12
click at [69, 498] on button "Редактировать" at bounding box center [75, 501] width 118 height 22
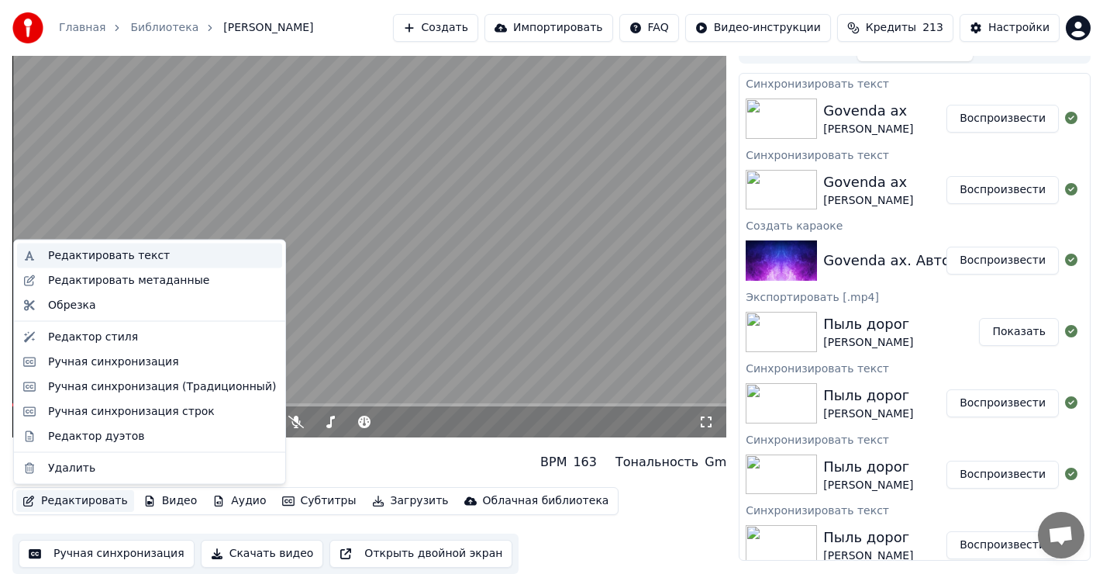
click at [116, 259] on div "Редактировать текст" at bounding box center [109, 256] width 122 height 16
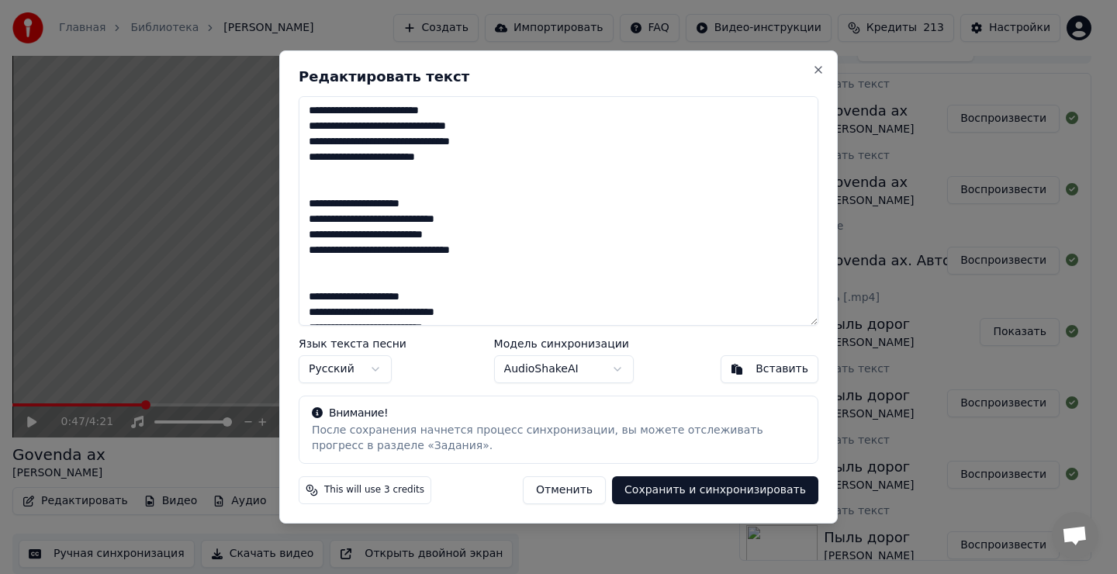
click at [616, 371] on body "Главная Библиотека Govenda ax • [PERSON_NAME] Импортировать FAQ Видео-инструкци…" at bounding box center [551, 267] width 1103 height 574
click at [716, 494] on button "Сохранить и синхронизировать" at bounding box center [715, 490] width 206 height 28
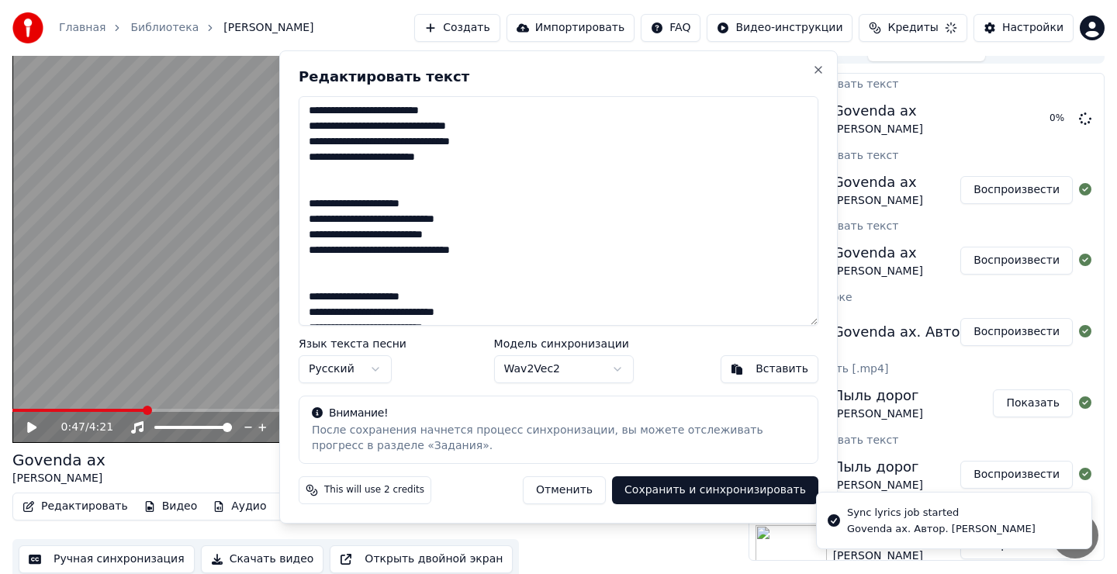
type textarea "**********"
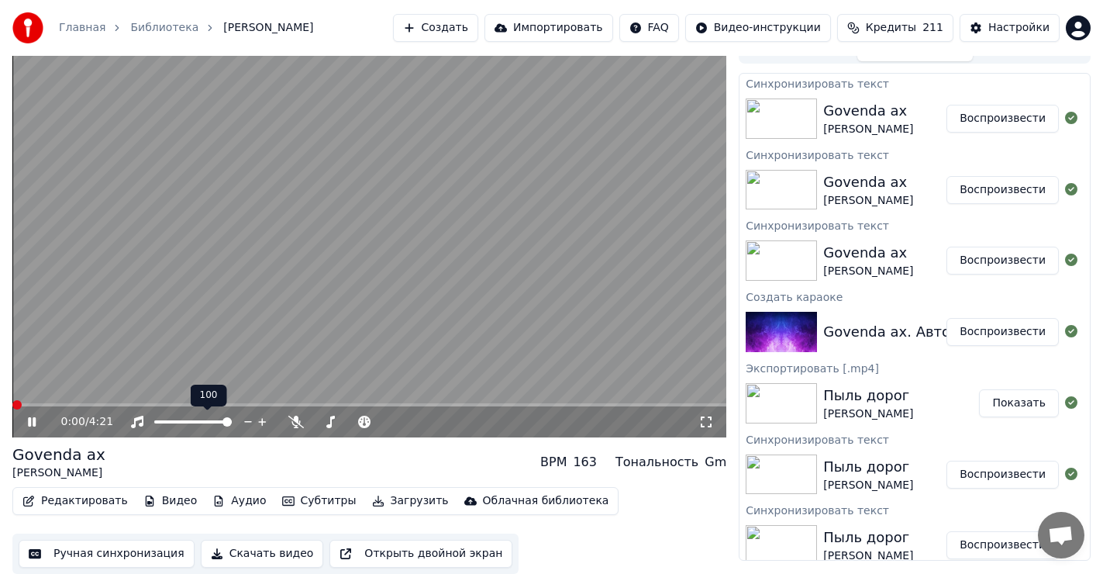
click at [12, 409] on span at bounding box center [16, 404] width 9 height 9
click at [28, 421] on icon at bounding box center [32, 421] width 8 height 9
click at [31, 421] on icon at bounding box center [31, 421] width 9 height 11
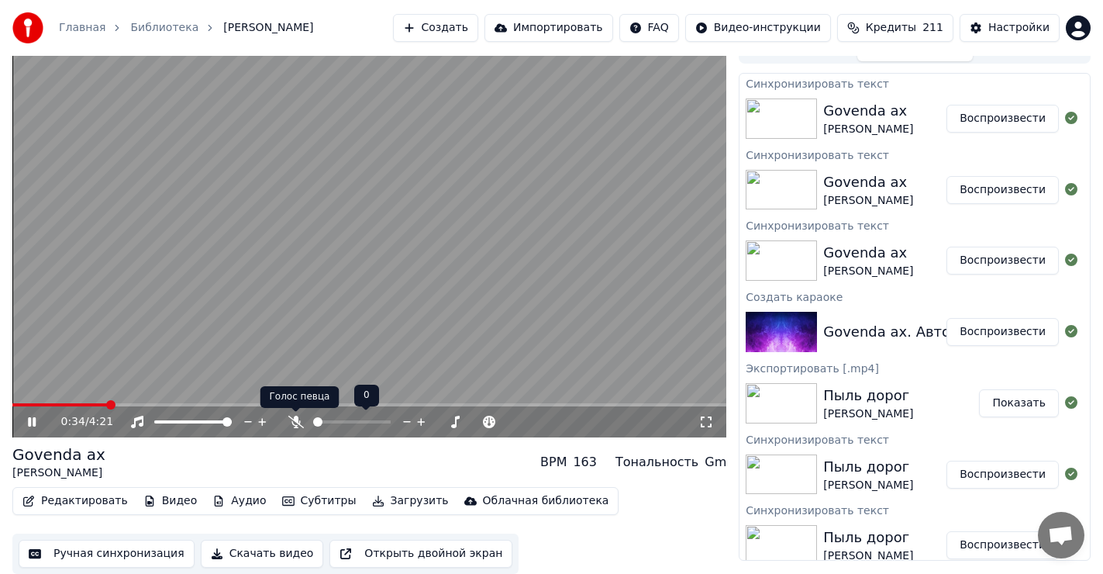
click at [294, 423] on icon at bounding box center [296, 422] width 16 height 12
click at [294, 420] on icon at bounding box center [296, 422] width 9 height 12
click at [29, 421] on icon at bounding box center [32, 421] width 8 height 9
click at [12, 400] on span at bounding box center [16, 404] width 9 height 9
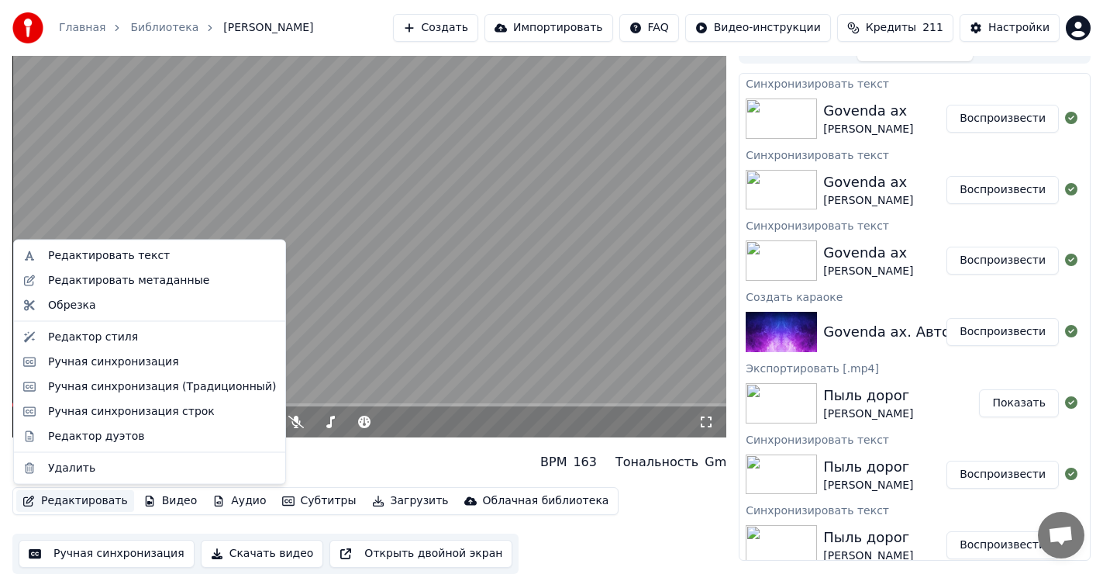
click at [80, 502] on button "Редактировать" at bounding box center [75, 501] width 118 height 22
click at [78, 436] on div "Редактор дуэтов" at bounding box center [96, 436] width 96 height 16
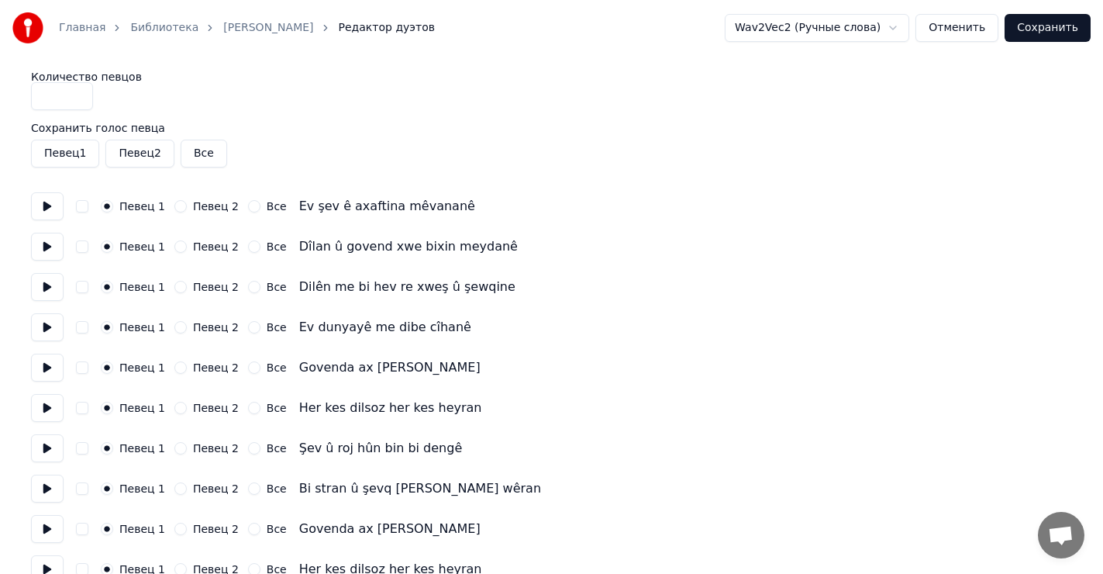
click at [1053, 30] on button "Сохранить" at bounding box center [1048, 28] width 86 height 28
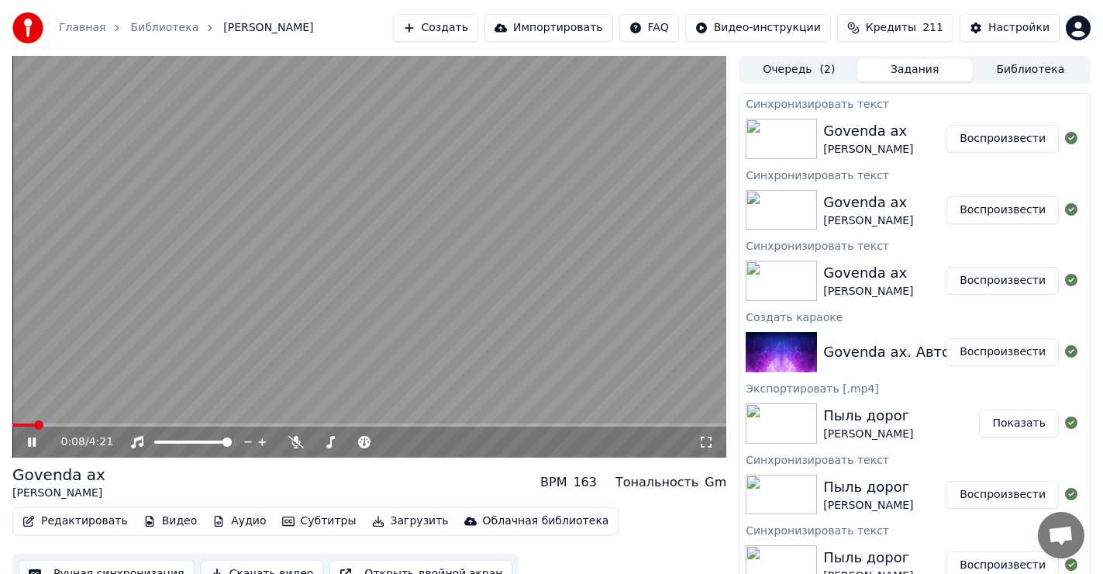
click at [81, 424] on span at bounding box center [369, 424] width 714 height 3
click at [297, 441] on icon at bounding box center [296, 442] width 16 height 12
click at [294, 444] on icon at bounding box center [296, 442] width 9 height 12
click at [295, 442] on icon at bounding box center [296, 442] width 16 height 12
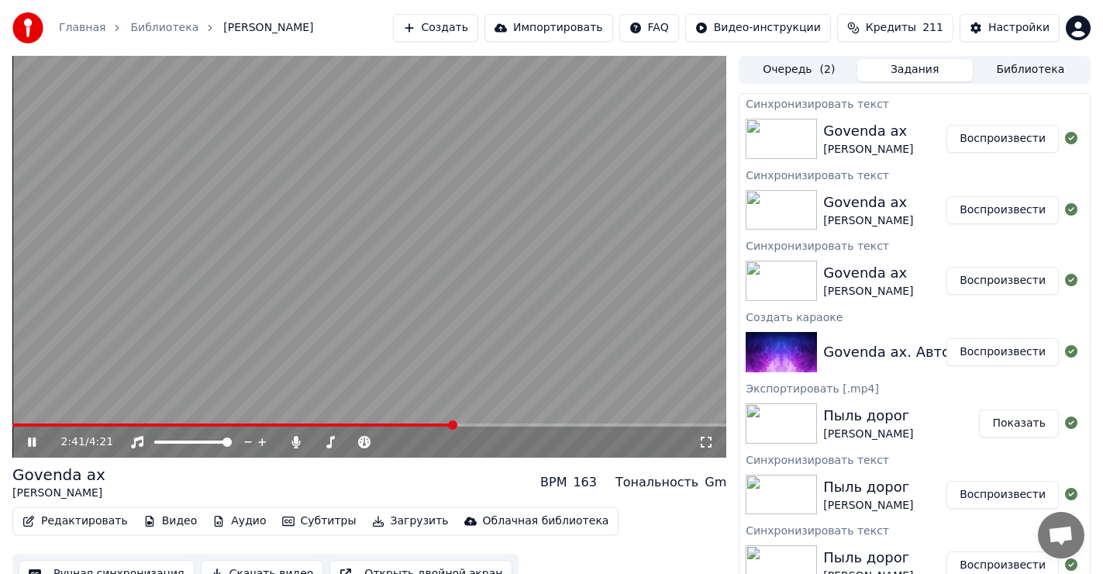
click at [30, 442] on icon at bounding box center [32, 441] width 8 height 9
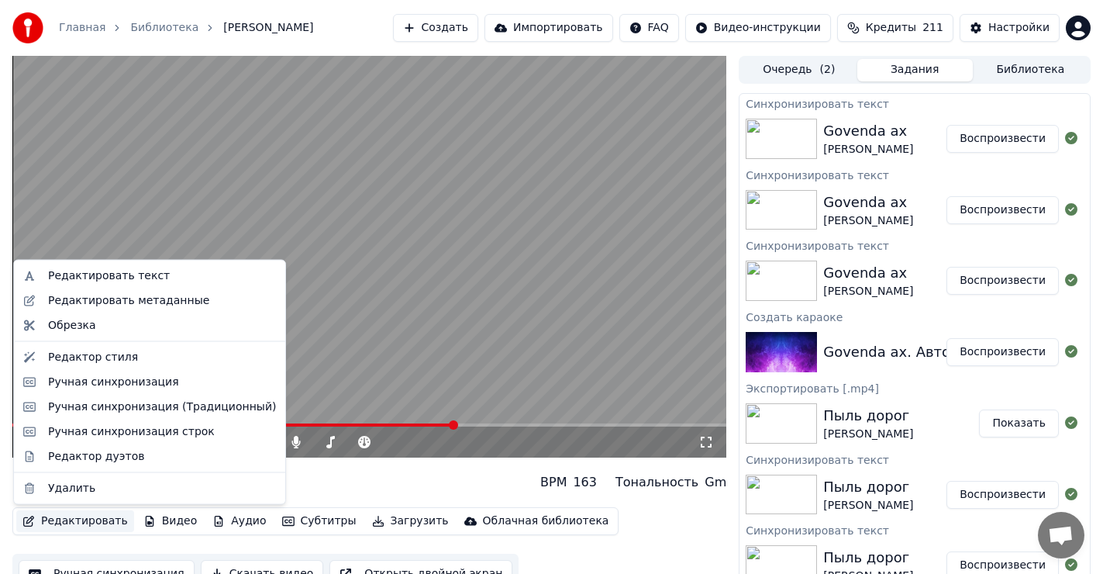
click at [84, 522] on button "Редактировать" at bounding box center [75, 521] width 118 height 22
click at [120, 275] on div "Редактировать текст" at bounding box center [109, 276] width 122 height 16
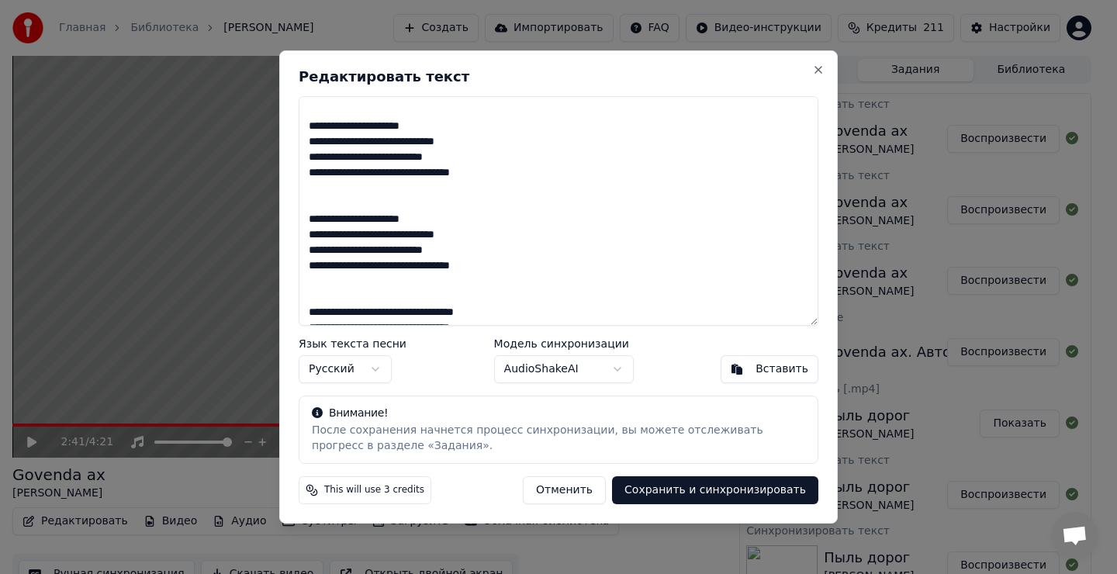
scroll to position [155, 0]
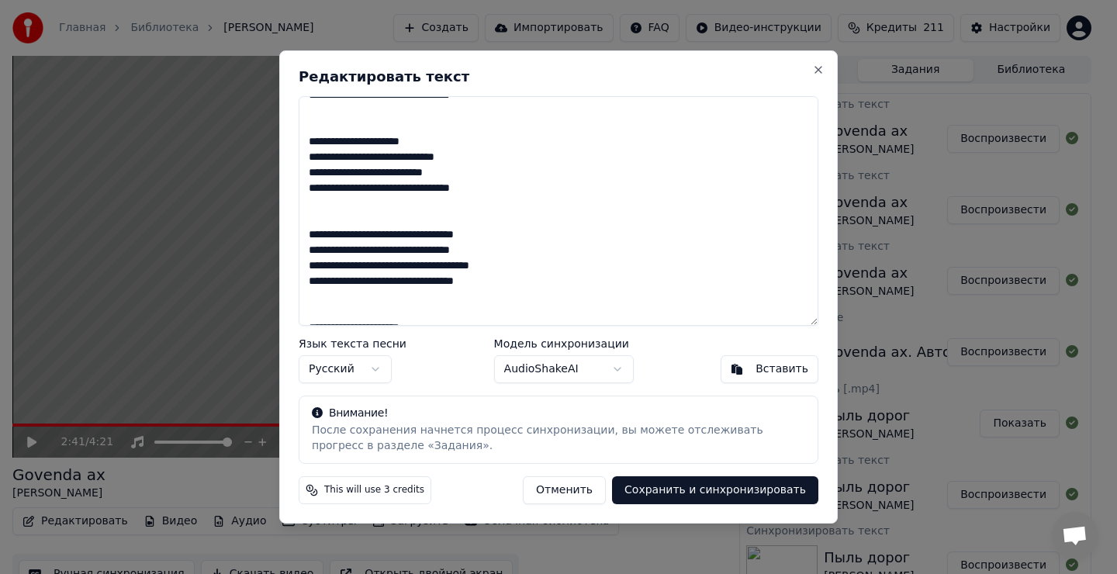
click at [485, 264] on textarea at bounding box center [559, 211] width 520 height 230
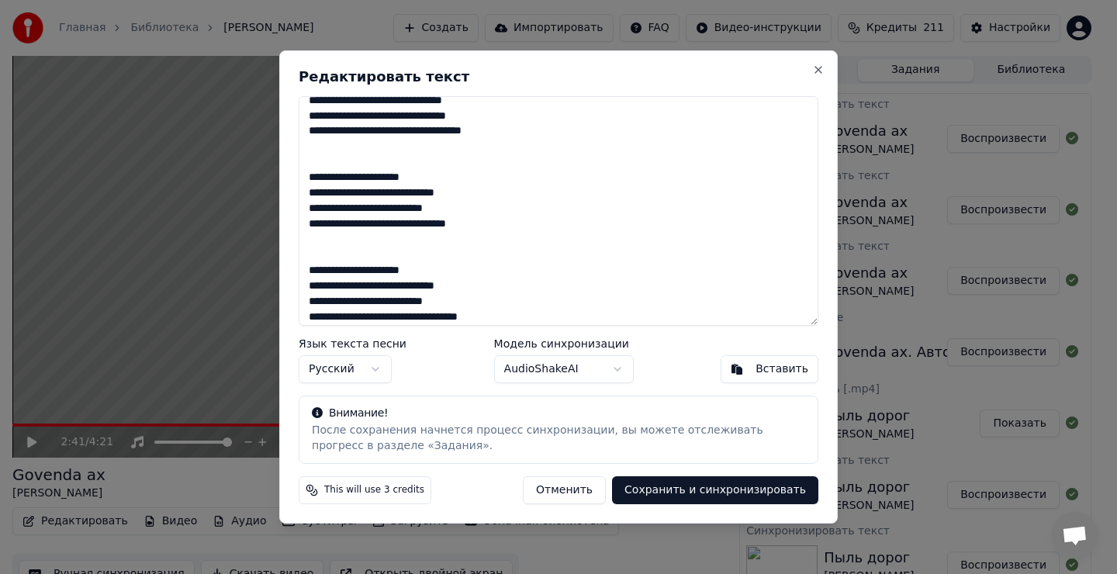
scroll to position [528, 0]
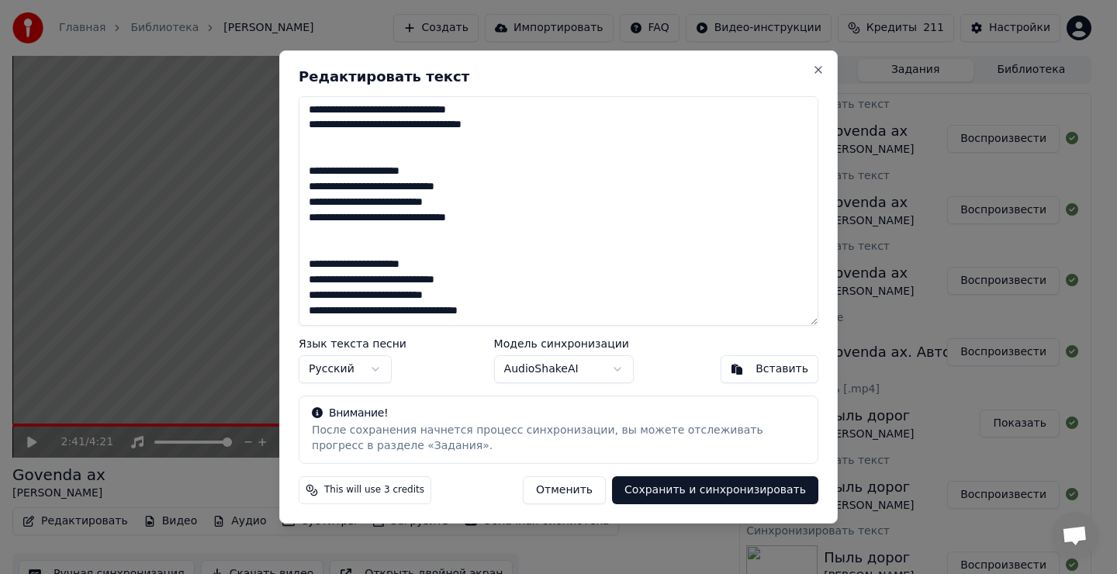
click at [742, 493] on button "Сохранить и синхронизировать" at bounding box center [715, 490] width 206 height 28
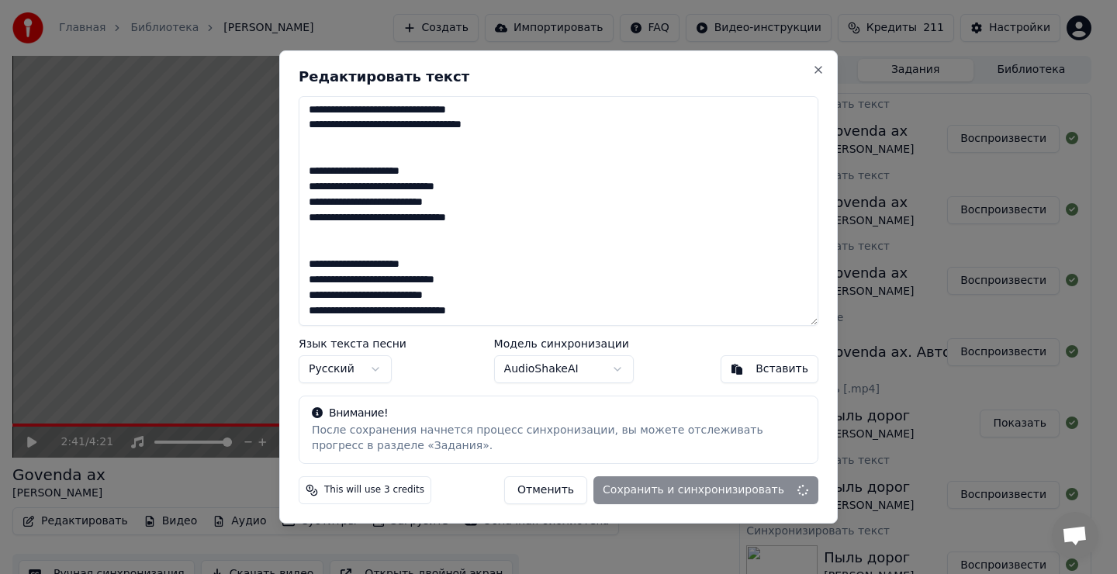
type textarea "**********"
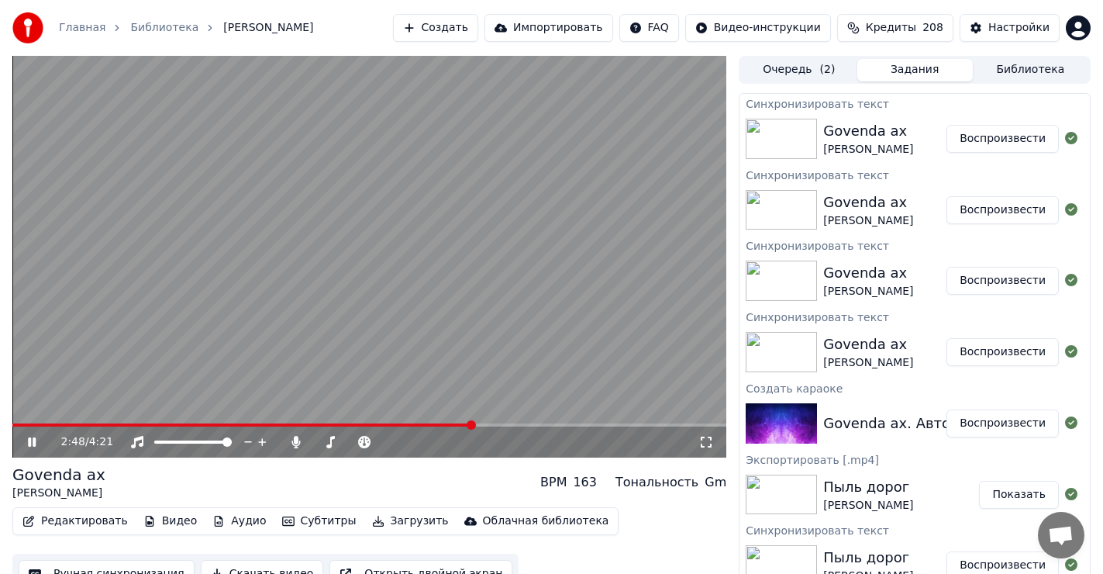
click at [111, 427] on div "2:48 / 4:21" at bounding box center [369, 441] width 714 height 31
click at [106, 424] on span at bounding box center [243, 424] width 462 height 3
click at [335, 426] on span at bounding box center [173, 424] width 323 height 3
